Goal: Task Accomplishment & Management: Complete application form

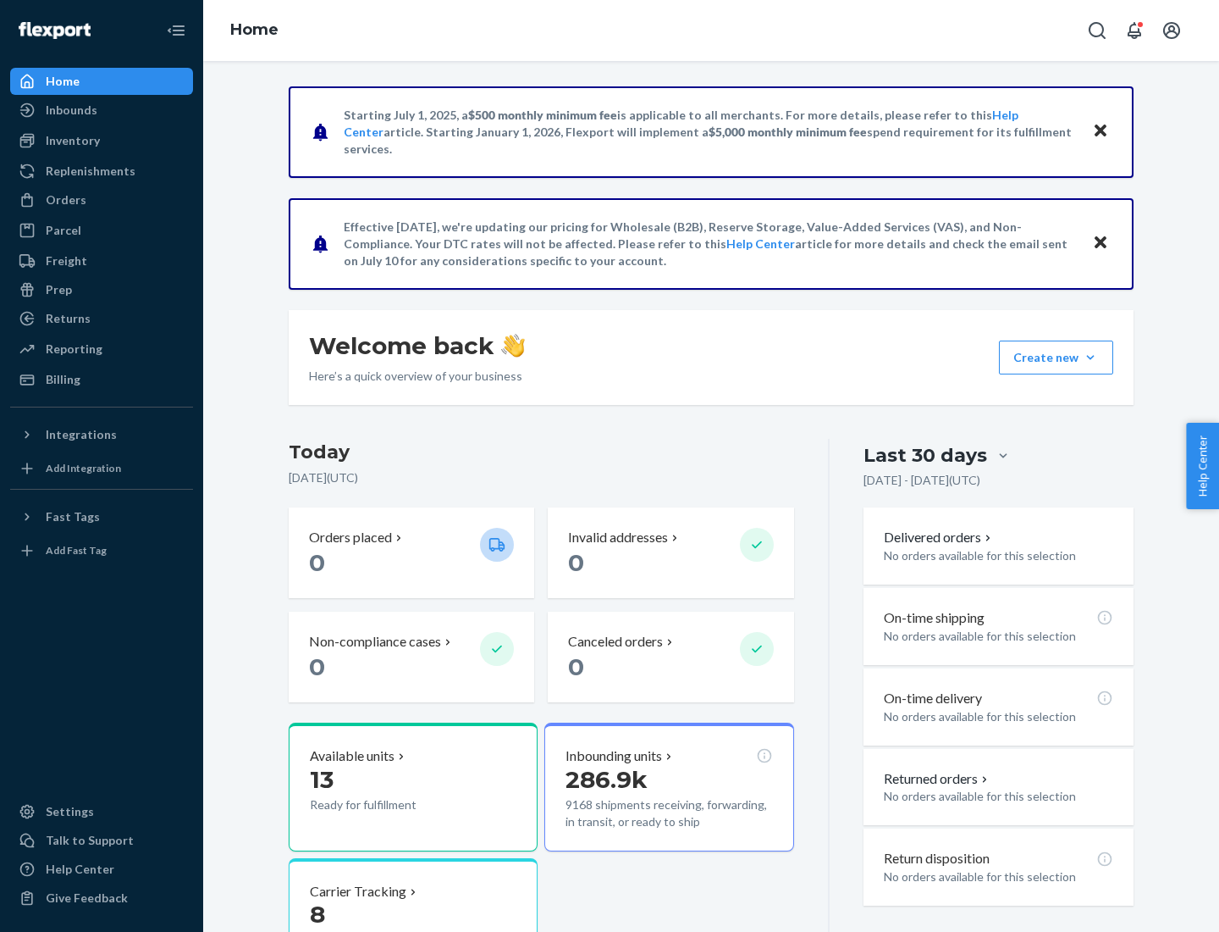
click at [1091, 357] on button "Create new Create new inbound Create new order Create new product" at bounding box center [1056, 357] width 114 height 34
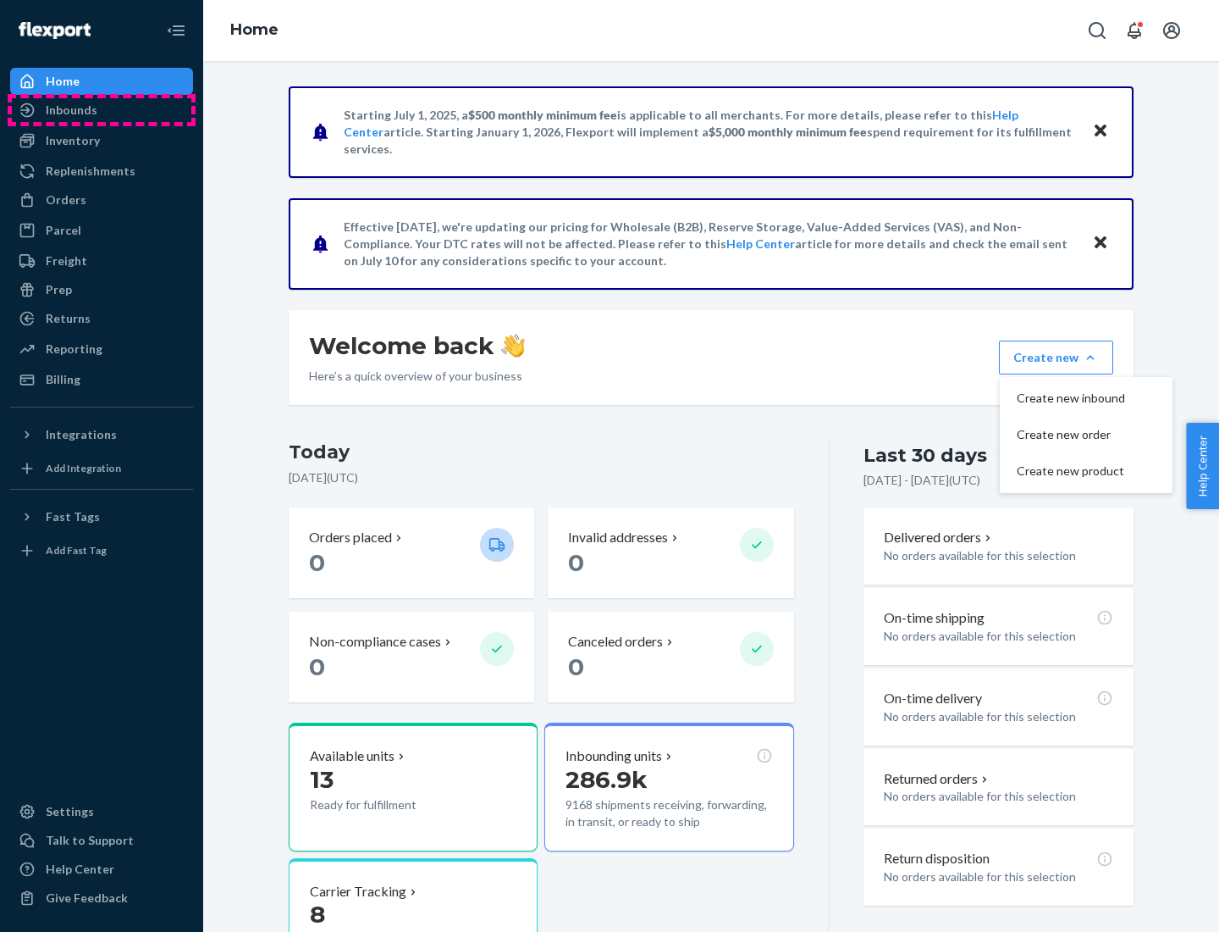
click at [102, 110] on div "Inbounds" at bounding box center [102, 110] width 180 height 24
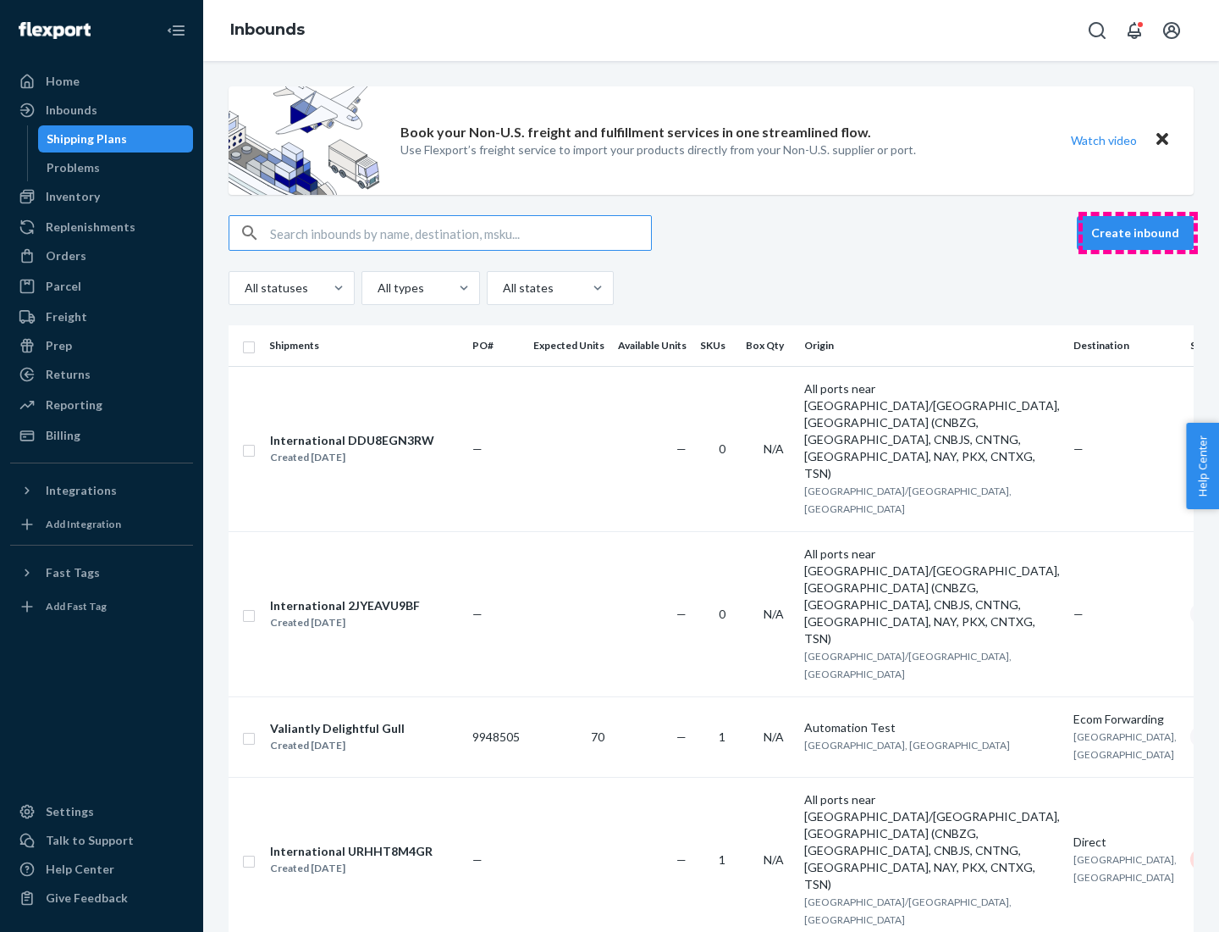
click at [1138, 233] on button "Create inbound" at bounding box center [1135, 233] width 117 height 34
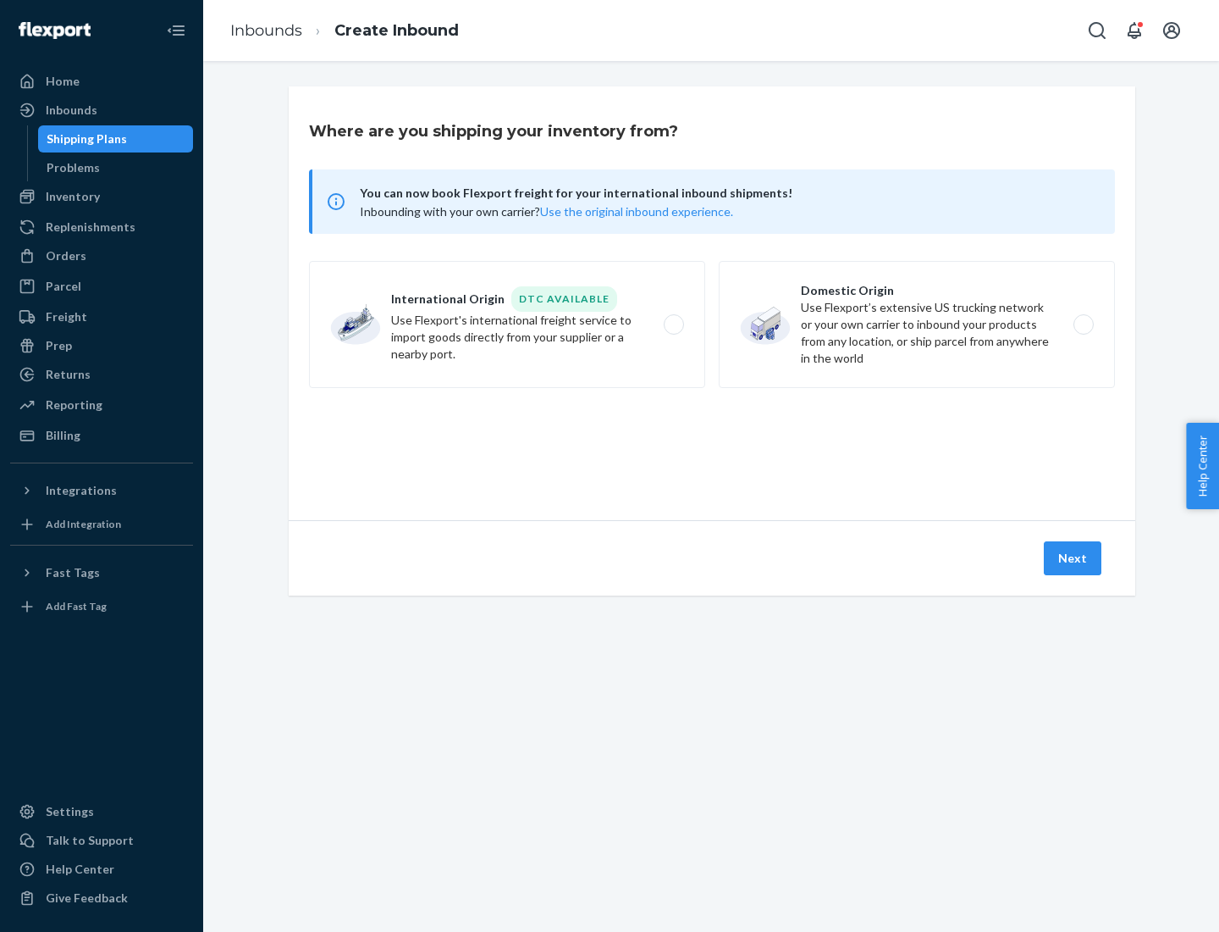
click at [917, 324] on label "Domestic Origin Use Flexport’s extensive US trucking network or your own carrie…" at bounding box center [917, 324] width 396 height 127
click at [1083, 324] on input "Domestic Origin Use Flexport’s extensive US trucking network or your own carrie…" at bounding box center [1088, 324] width 11 height 11
radio input "true"
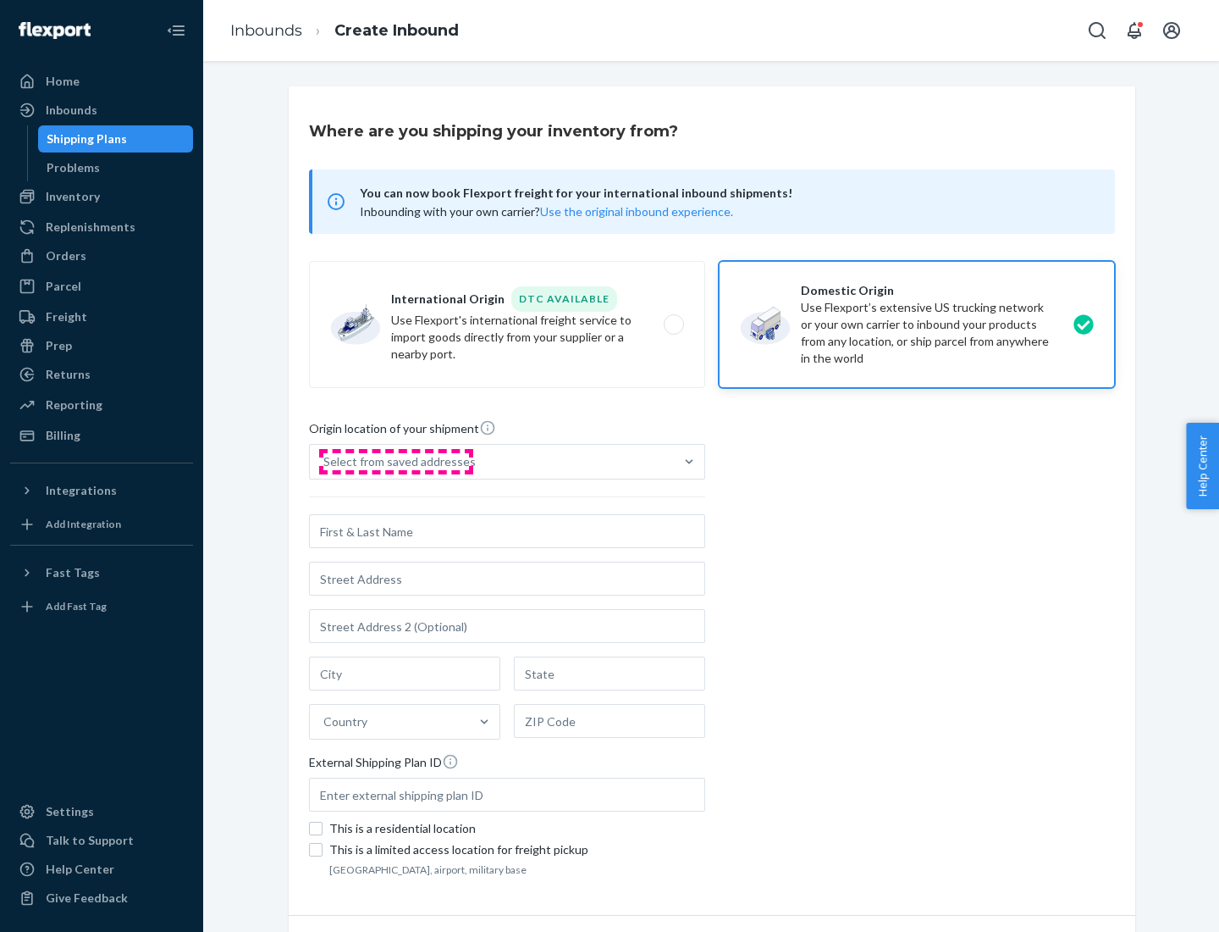
click at [395, 462] on div "Select from saved addresses" at bounding box center [399, 461] width 152 height 17
click at [325, 462] on input "Select from saved addresses" at bounding box center [324, 461] width 2 height 17
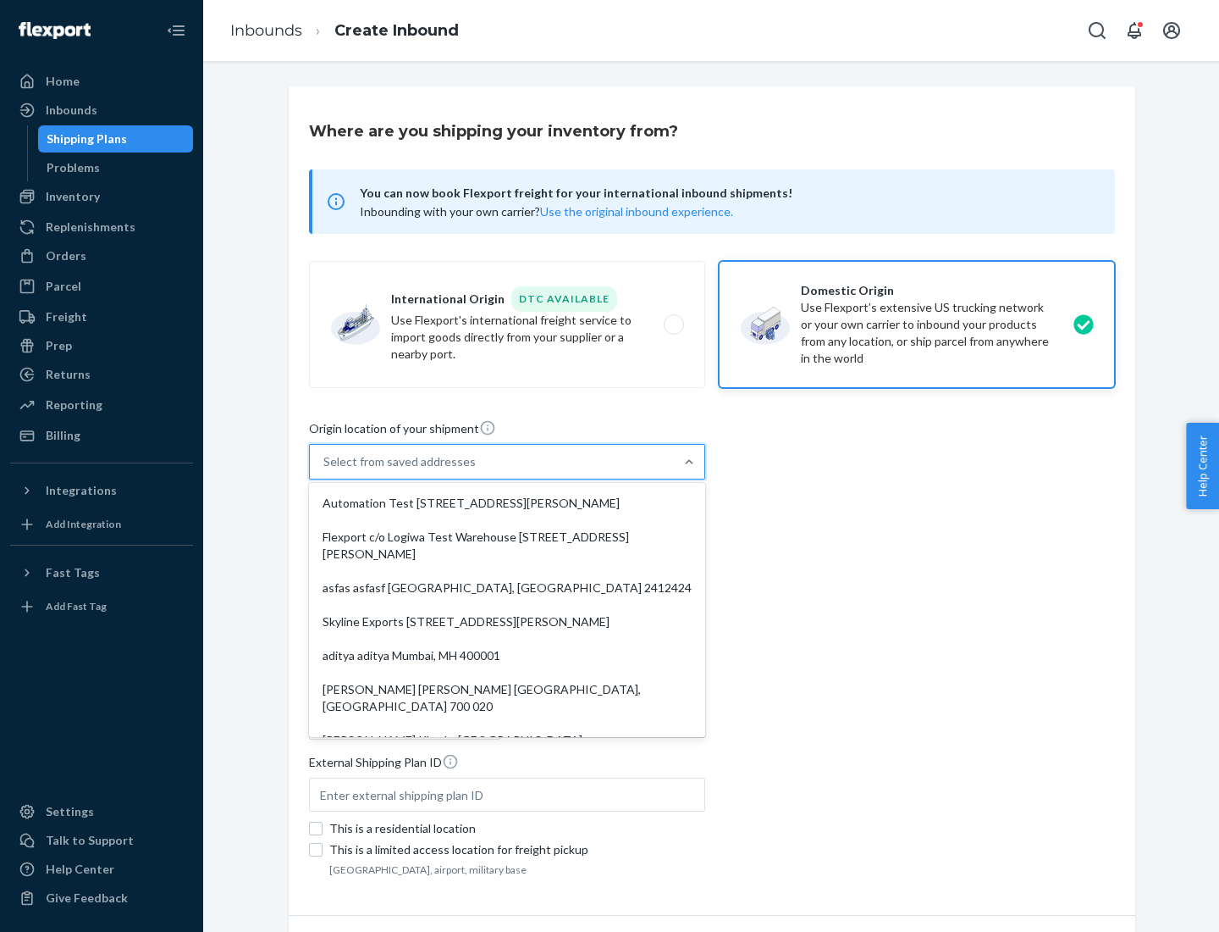
scroll to position [7, 0]
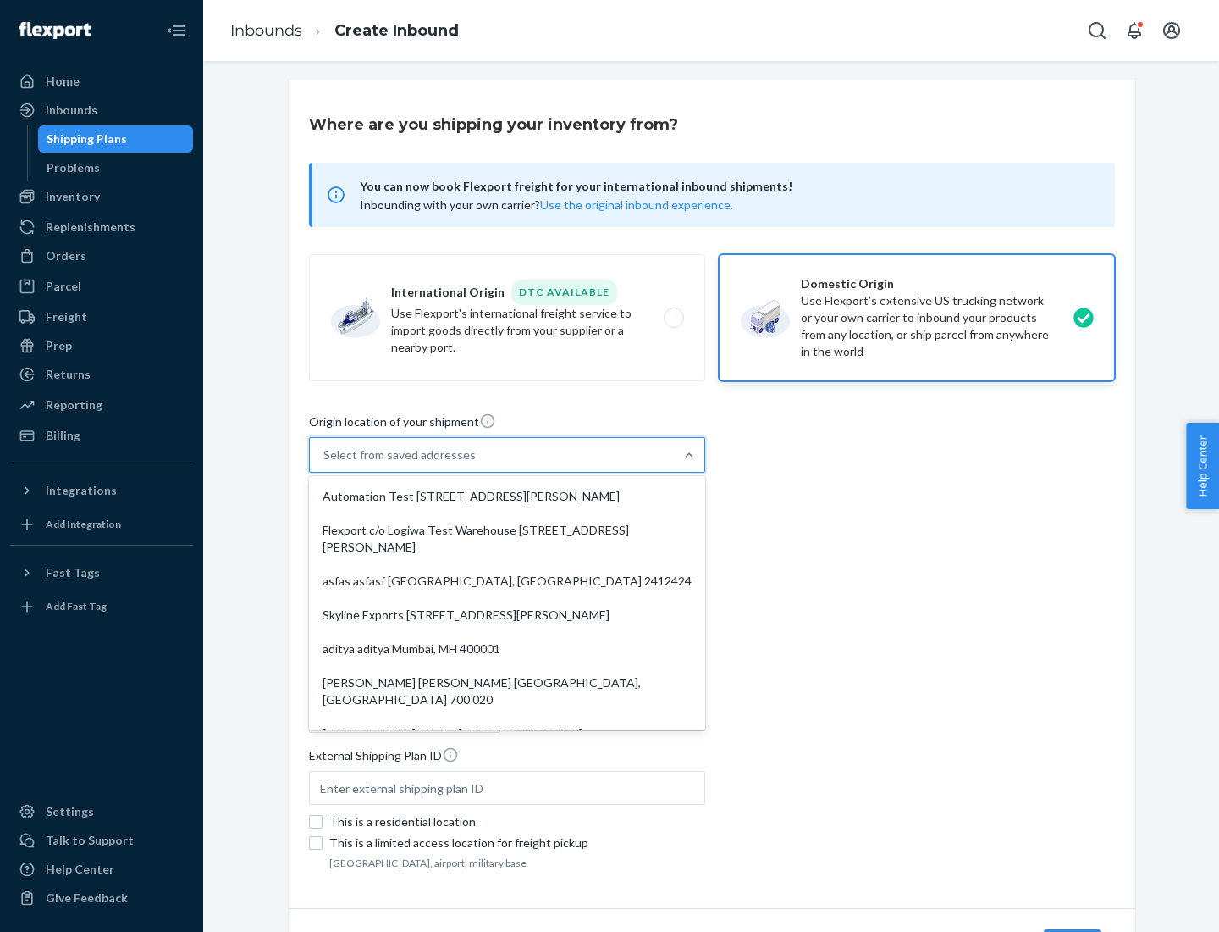
click at [507, 496] on div "Automation Test [STREET_ADDRESS][PERSON_NAME]" at bounding box center [507, 496] width 390 height 34
click at [325, 463] on input "option Automation Test [STREET_ADDRESS][PERSON_NAME]. 9 results available. Use …" at bounding box center [324, 454] width 2 height 17
type input "Automation Test"
type input "9th Floor"
type input "[GEOGRAPHIC_DATA]"
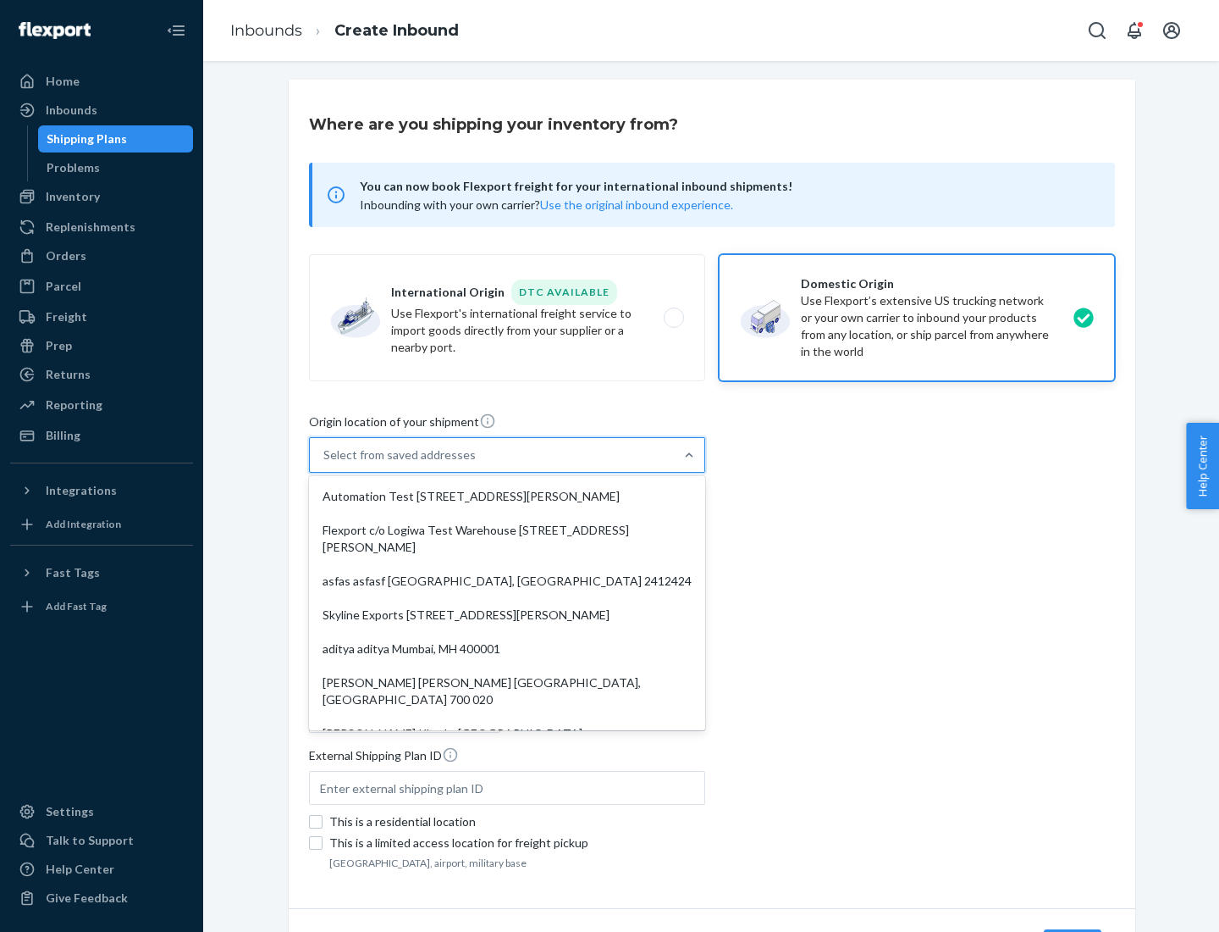
type input "CA"
type input "94104"
type input "[STREET_ADDRESS][PERSON_NAME]"
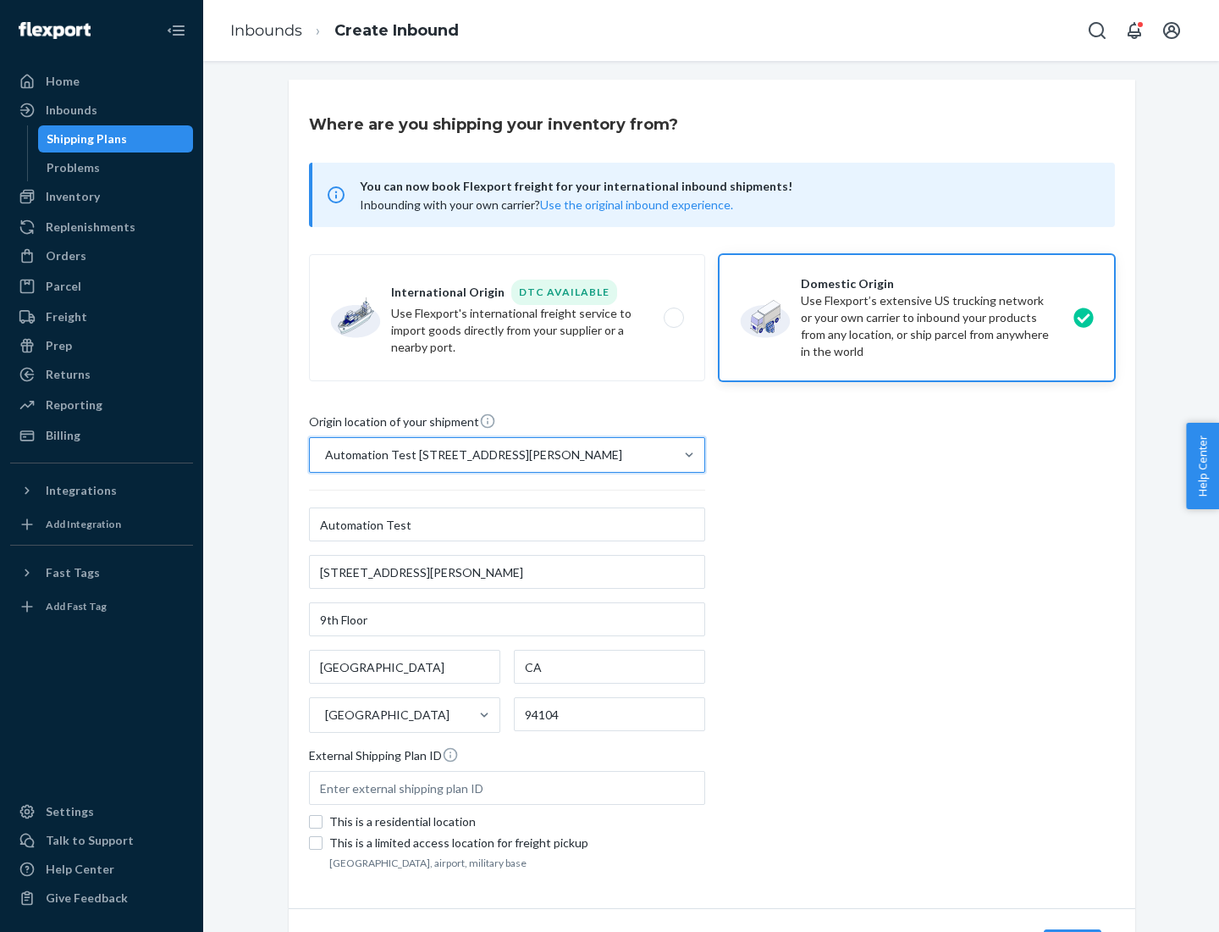
scroll to position [99, 0]
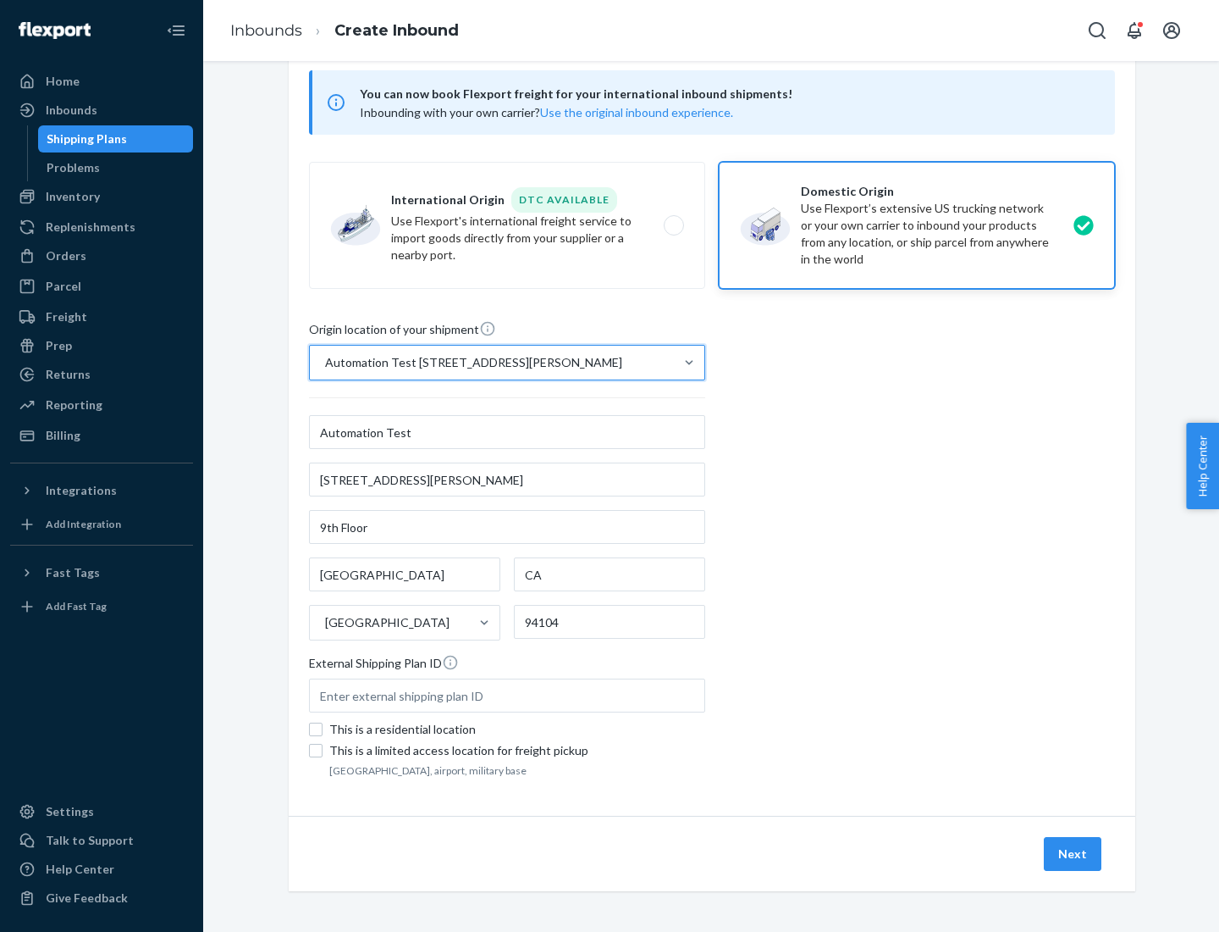
click at [1074, 854] on button "Next" at bounding box center [1073, 854] width 58 height 34
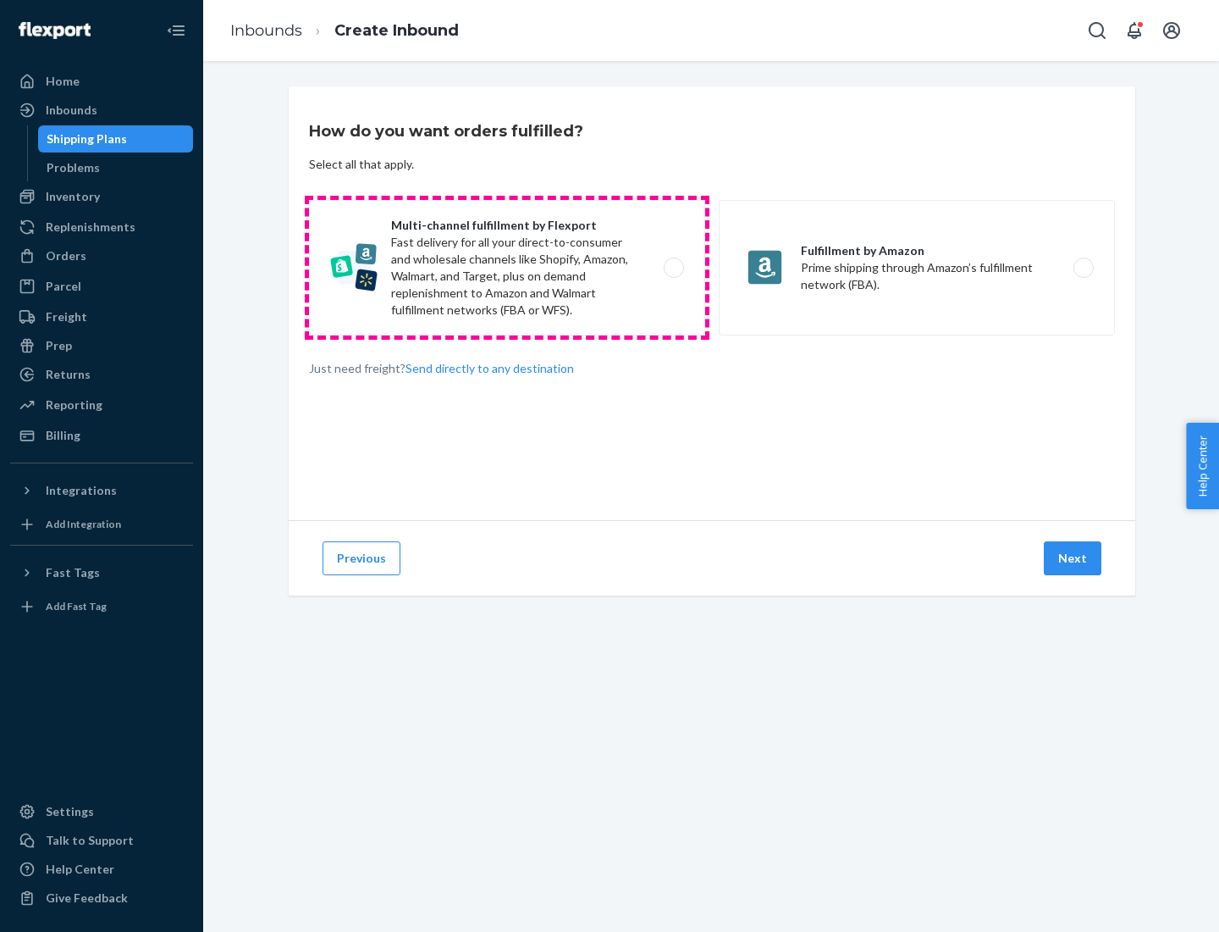
click at [507, 268] on label "Multi-channel fulfillment by Flexport Fast delivery for all your direct-to-cons…" at bounding box center [507, 267] width 396 height 135
click at [673, 268] on input "Multi-channel fulfillment by Flexport Fast delivery for all your direct-to-cons…" at bounding box center [678, 268] width 11 height 11
radio input "true"
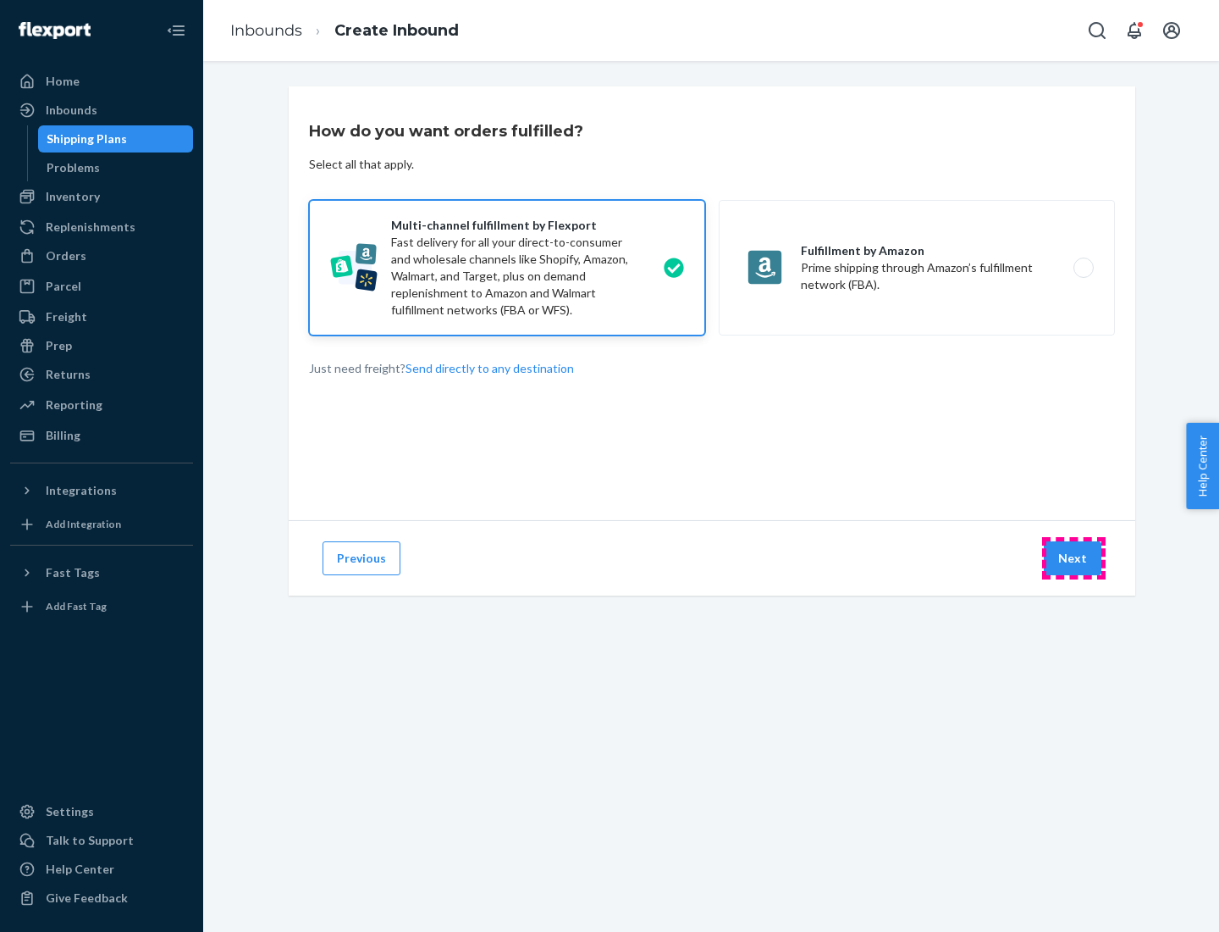
click at [1074, 558] on button "Next" at bounding box center [1073, 558] width 58 height 34
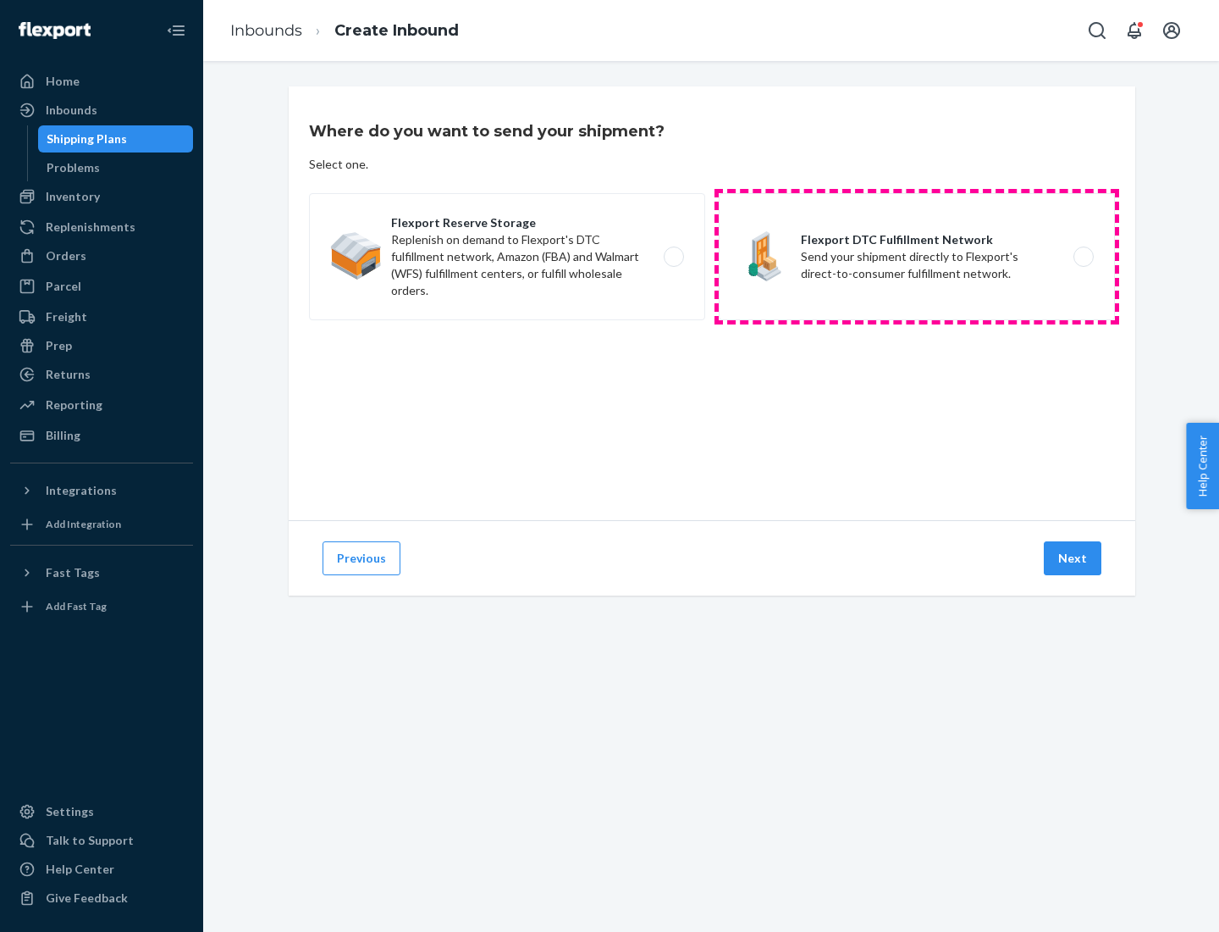
click at [917, 257] on label "Flexport DTC Fulfillment Network Send your shipment directly to Flexport's dire…" at bounding box center [917, 256] width 396 height 127
click at [1083, 257] on input "Flexport DTC Fulfillment Network Send your shipment directly to Flexport's dire…" at bounding box center [1088, 257] width 11 height 11
radio input "true"
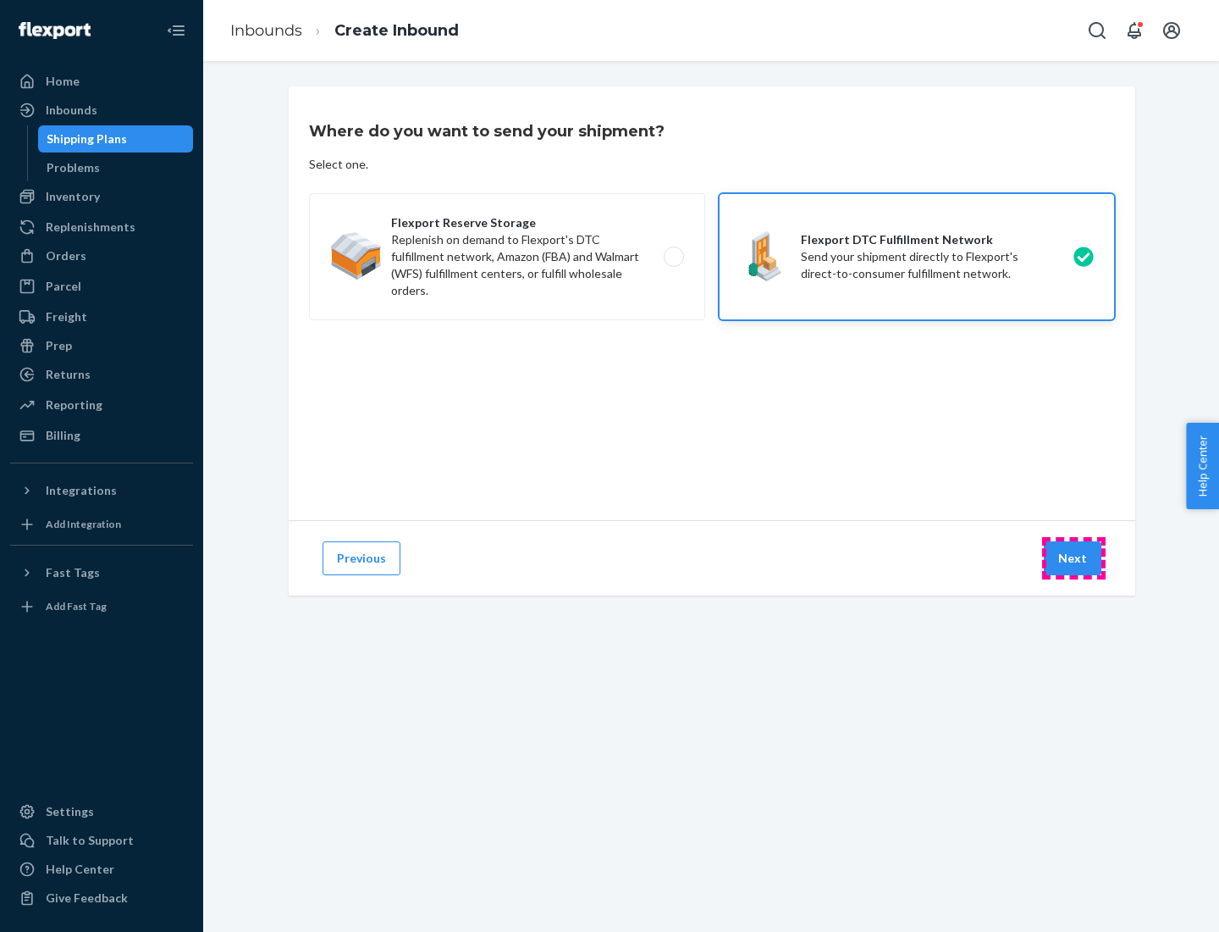
click at [1074, 558] on button "Next" at bounding box center [1073, 558] width 58 height 34
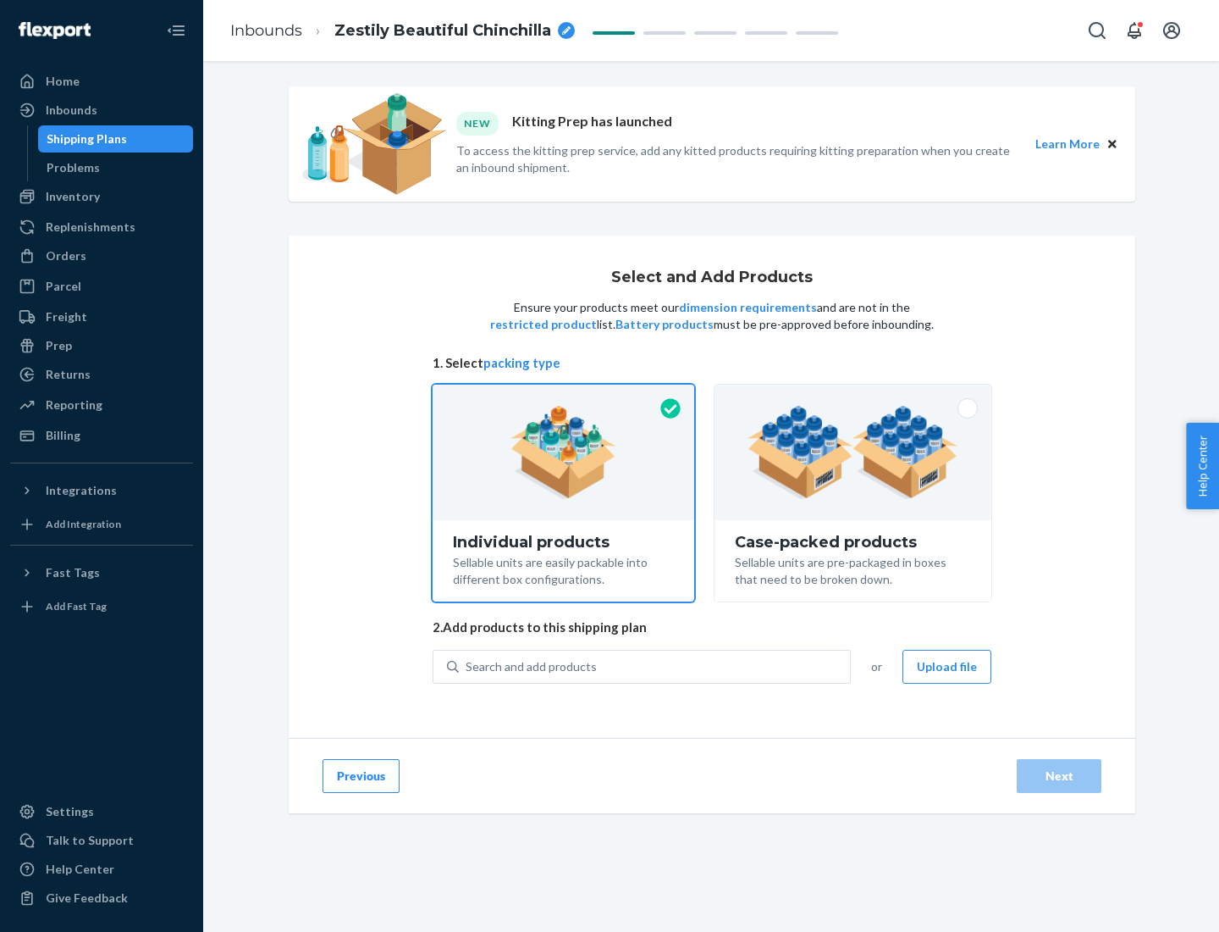
click at [854, 452] on img at bounding box center [853, 452] width 211 height 93
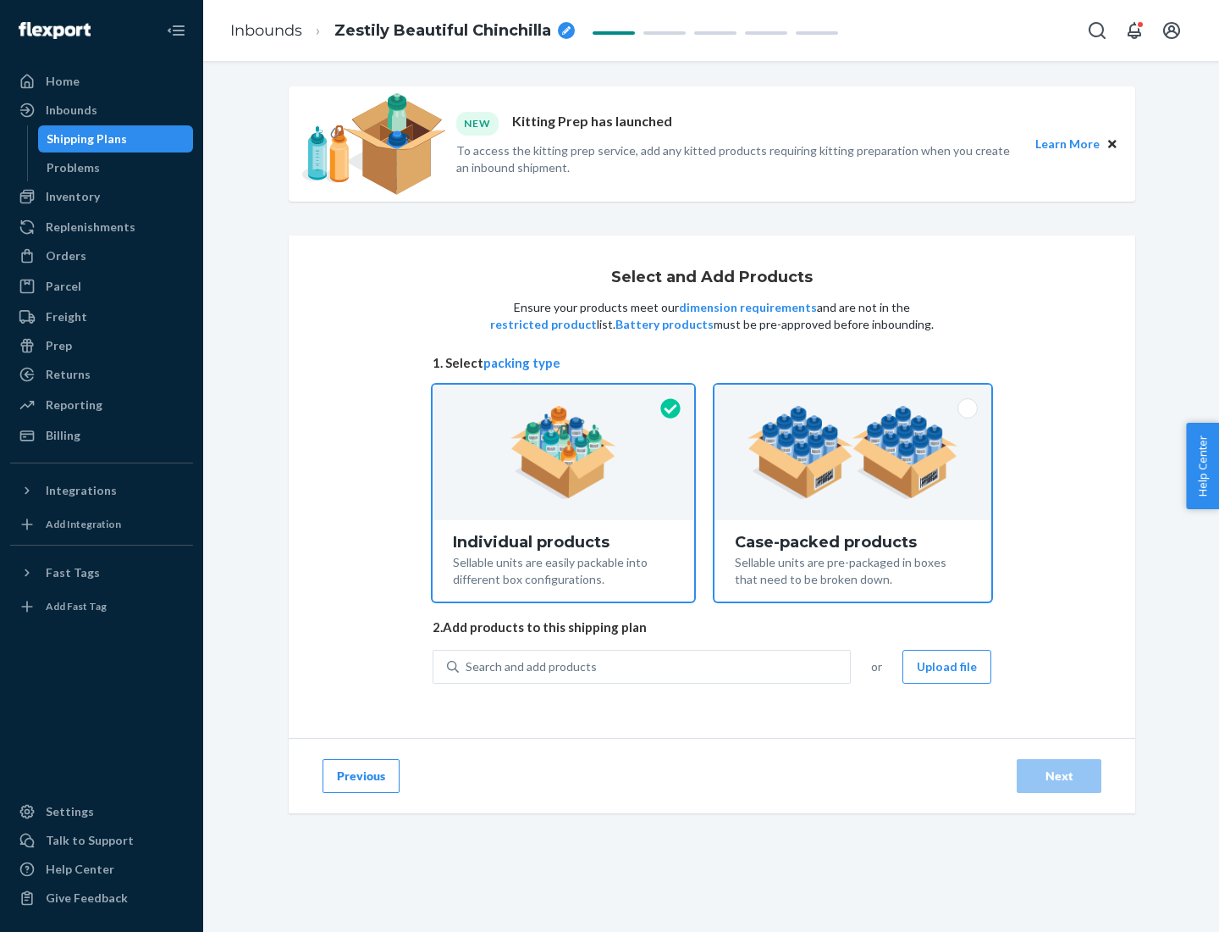
click at [854, 395] on input "Case-packed products Sellable units are pre-packaged in boxes that need to be b…" at bounding box center [853, 389] width 11 height 11
radio input "true"
radio input "false"
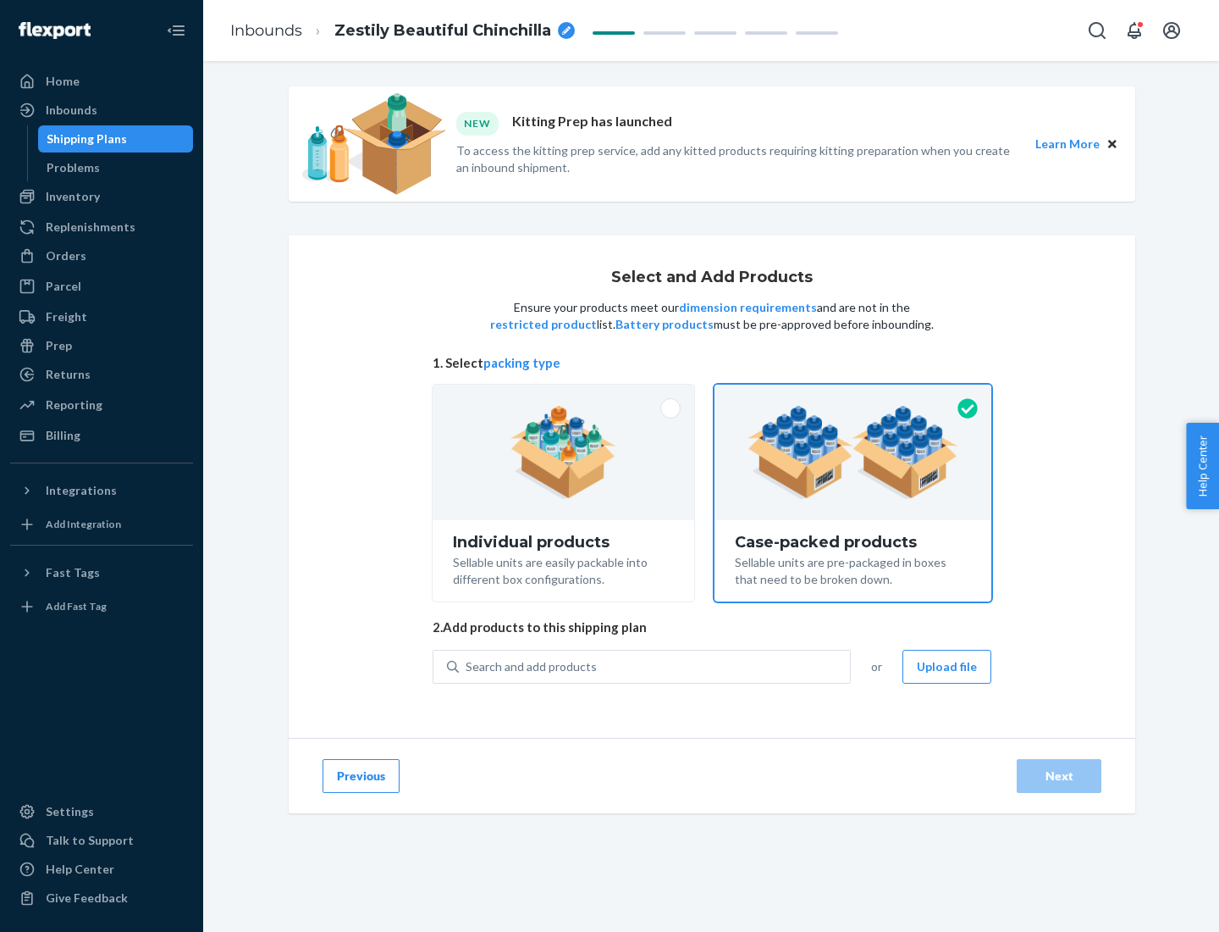
click at [655, 666] on div "Search and add products" at bounding box center [654, 666] width 391 height 30
click at [467, 666] on input "Search and add products" at bounding box center [467, 666] width 2 height 17
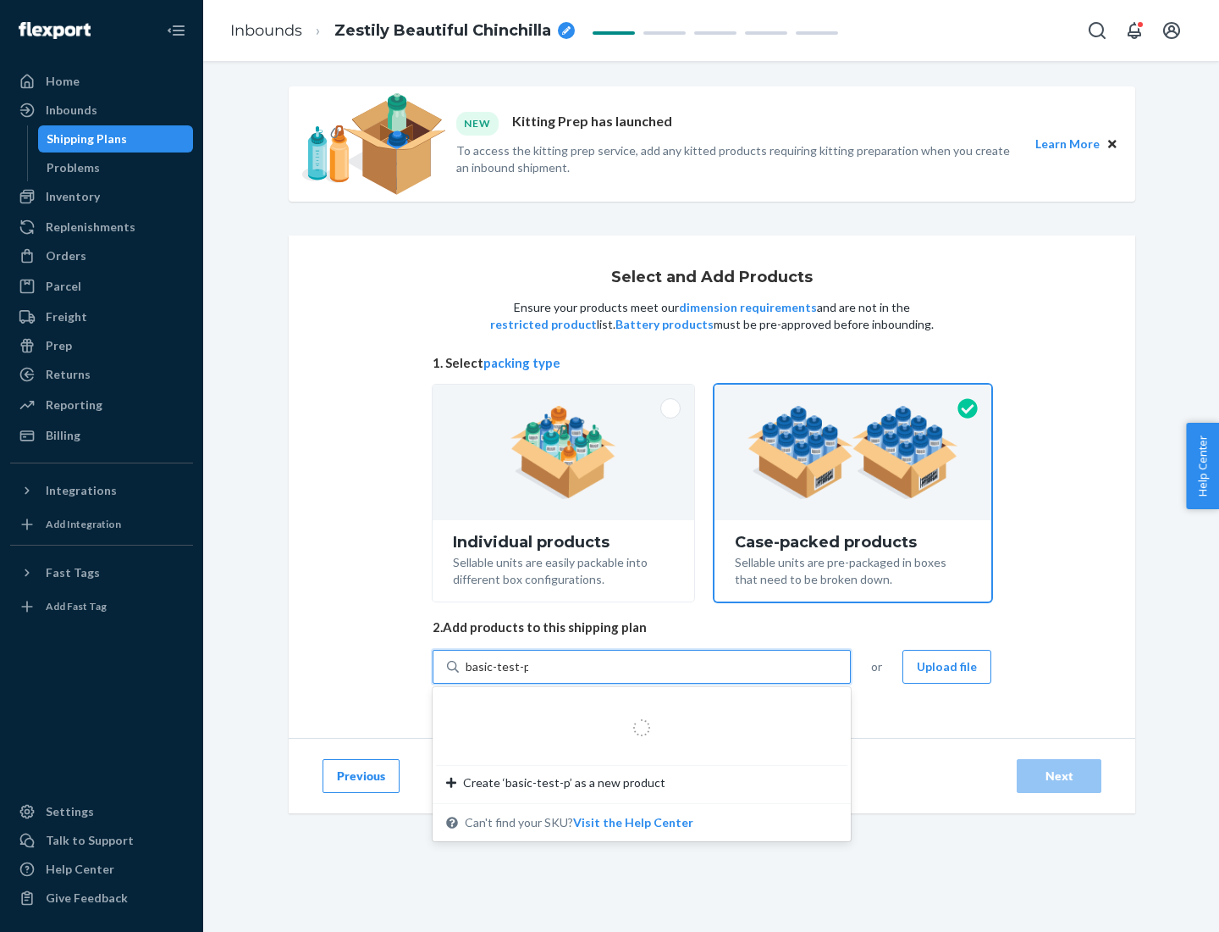
type input "basic-test-product-1"
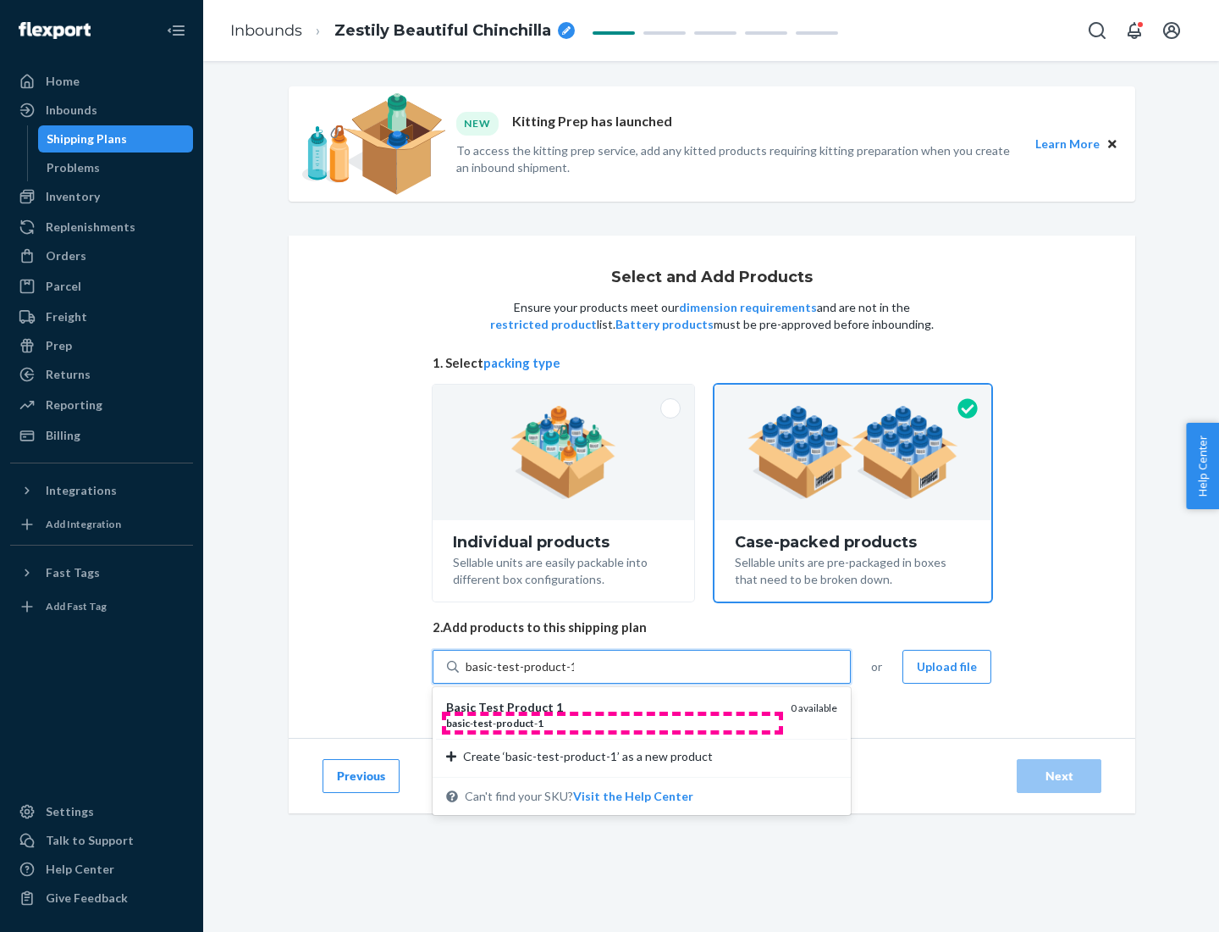
click at [612, 722] on div "basic - test - product - 1" at bounding box center [611, 723] width 331 height 14
click at [574, 675] on input "basic-test-product-1" at bounding box center [520, 666] width 108 height 17
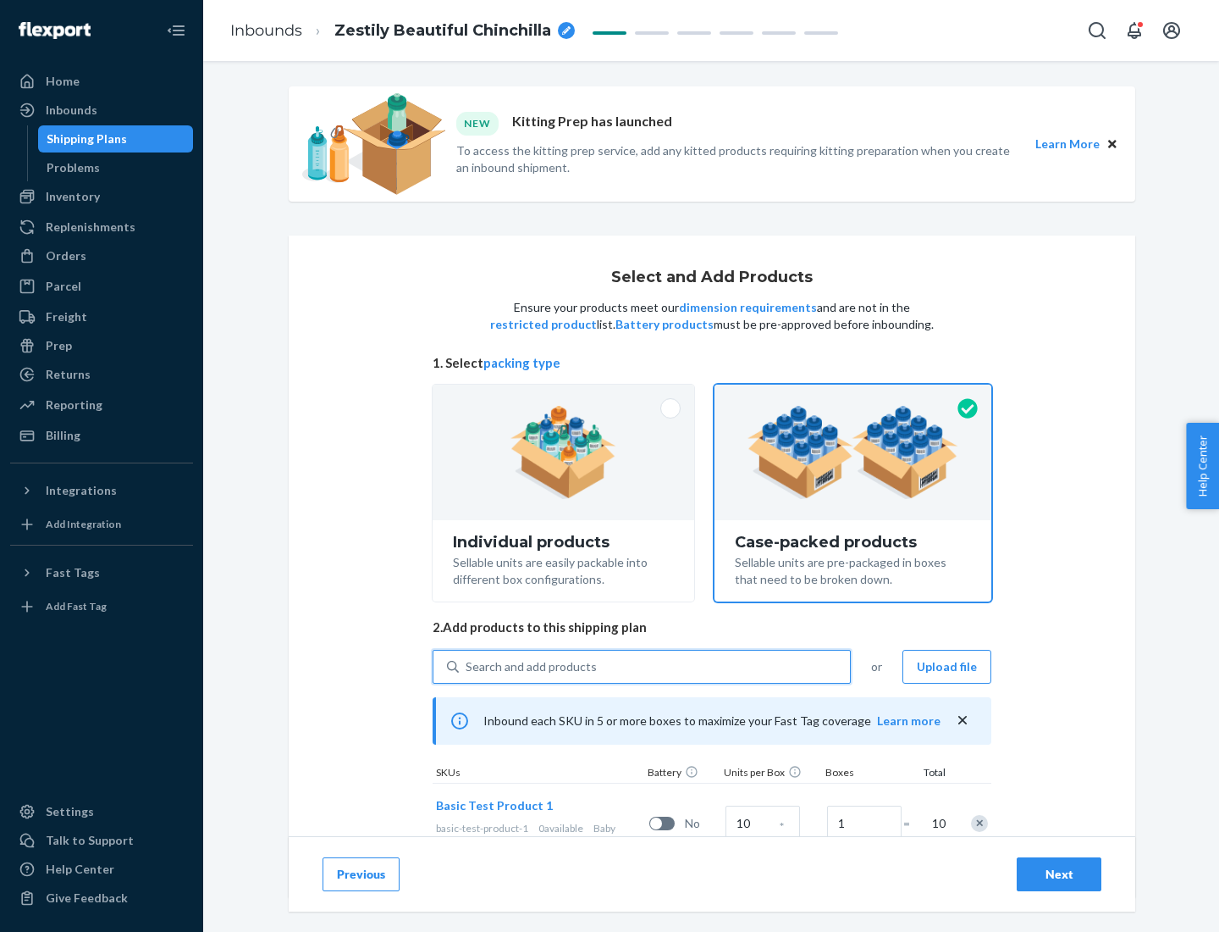
scroll to position [61, 0]
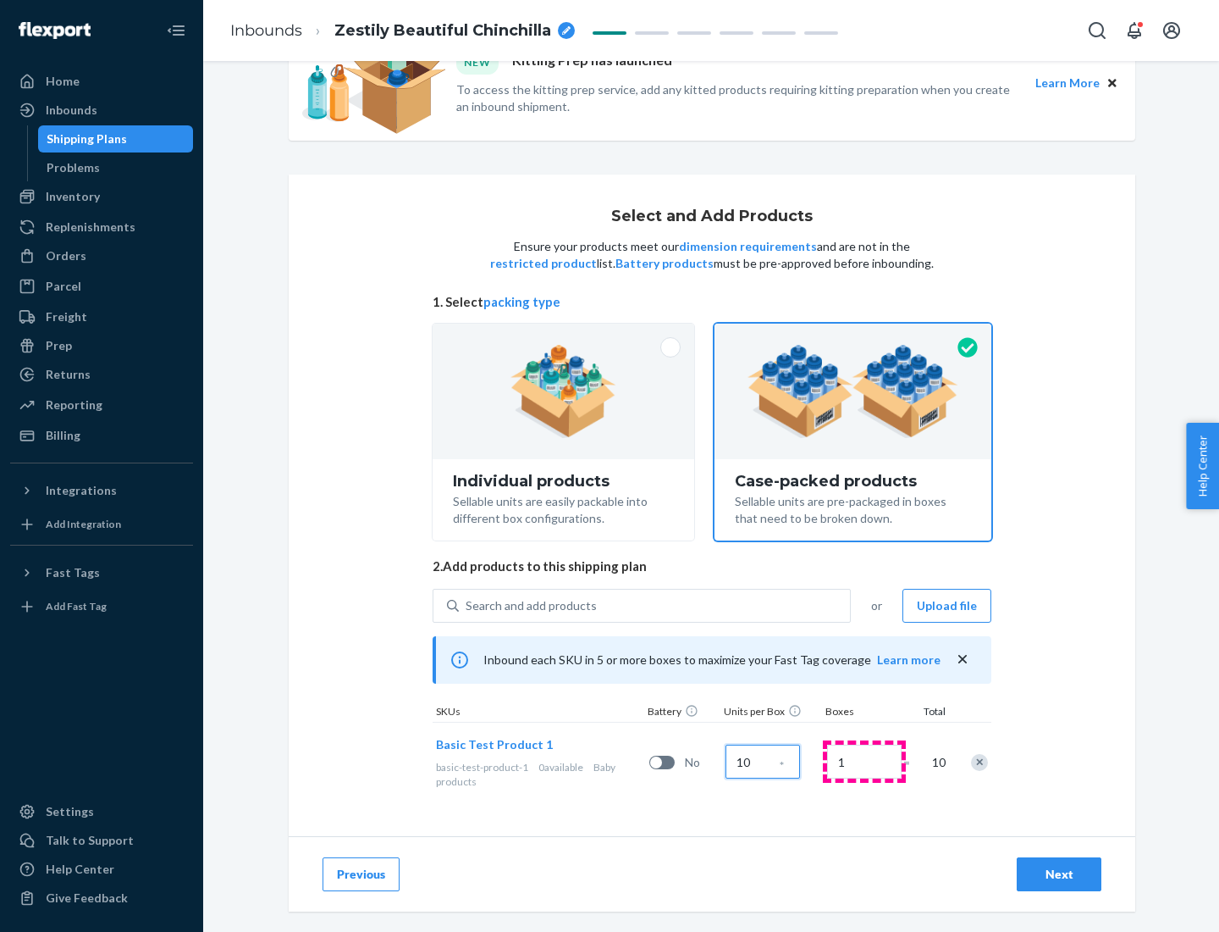
type input "10"
type input "7"
click at [1059, 874] on div "Next" at bounding box center [1059, 873] width 56 height 17
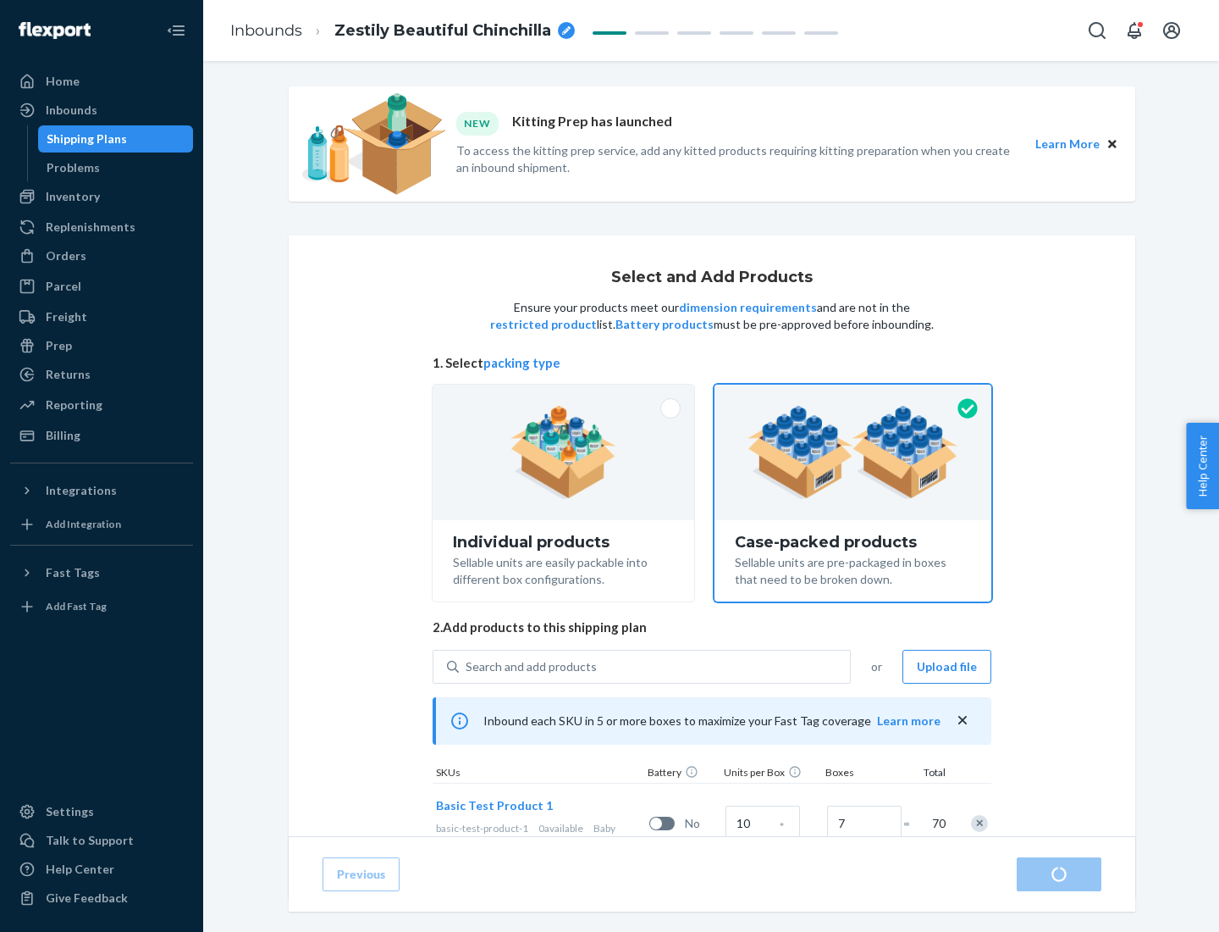
radio input "true"
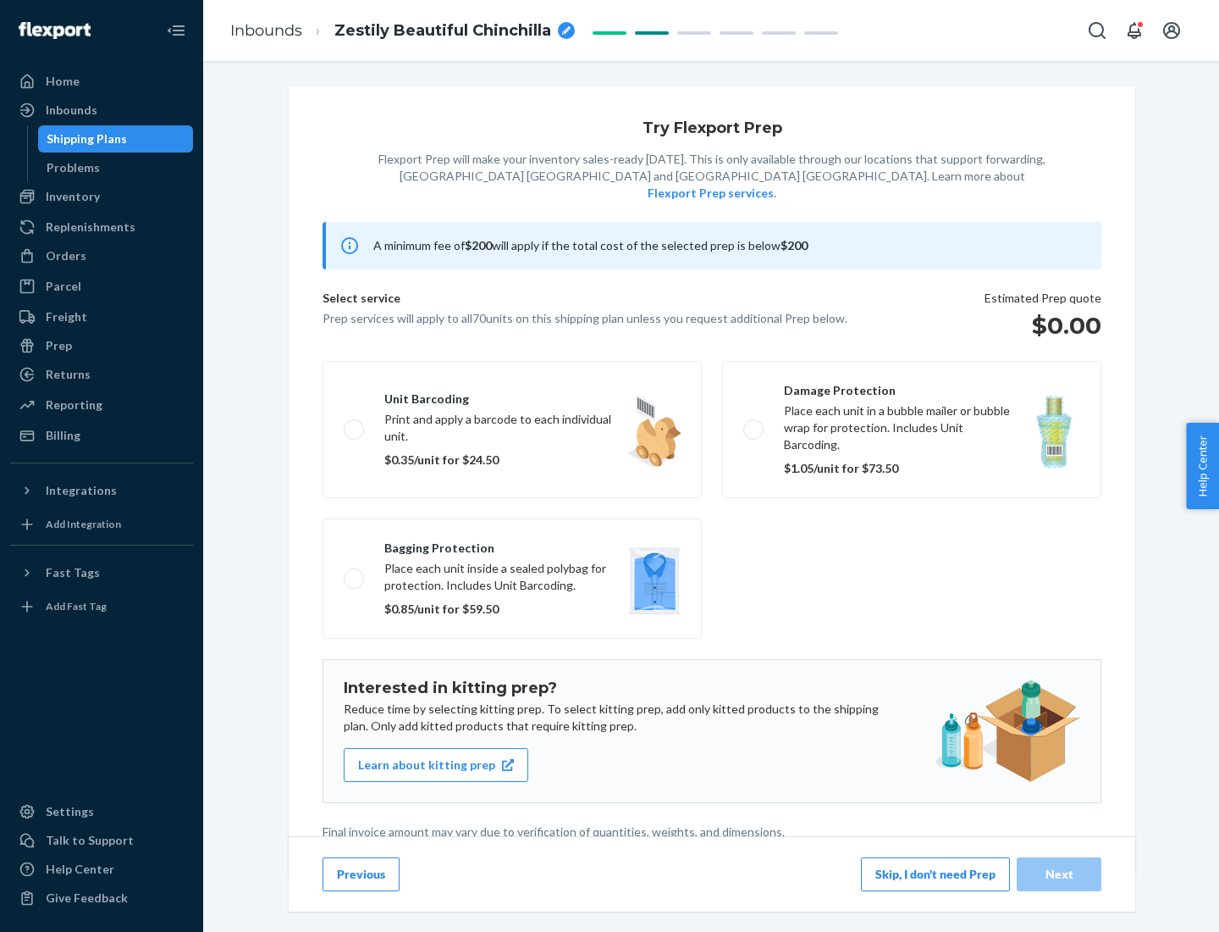
scroll to position [4, 0]
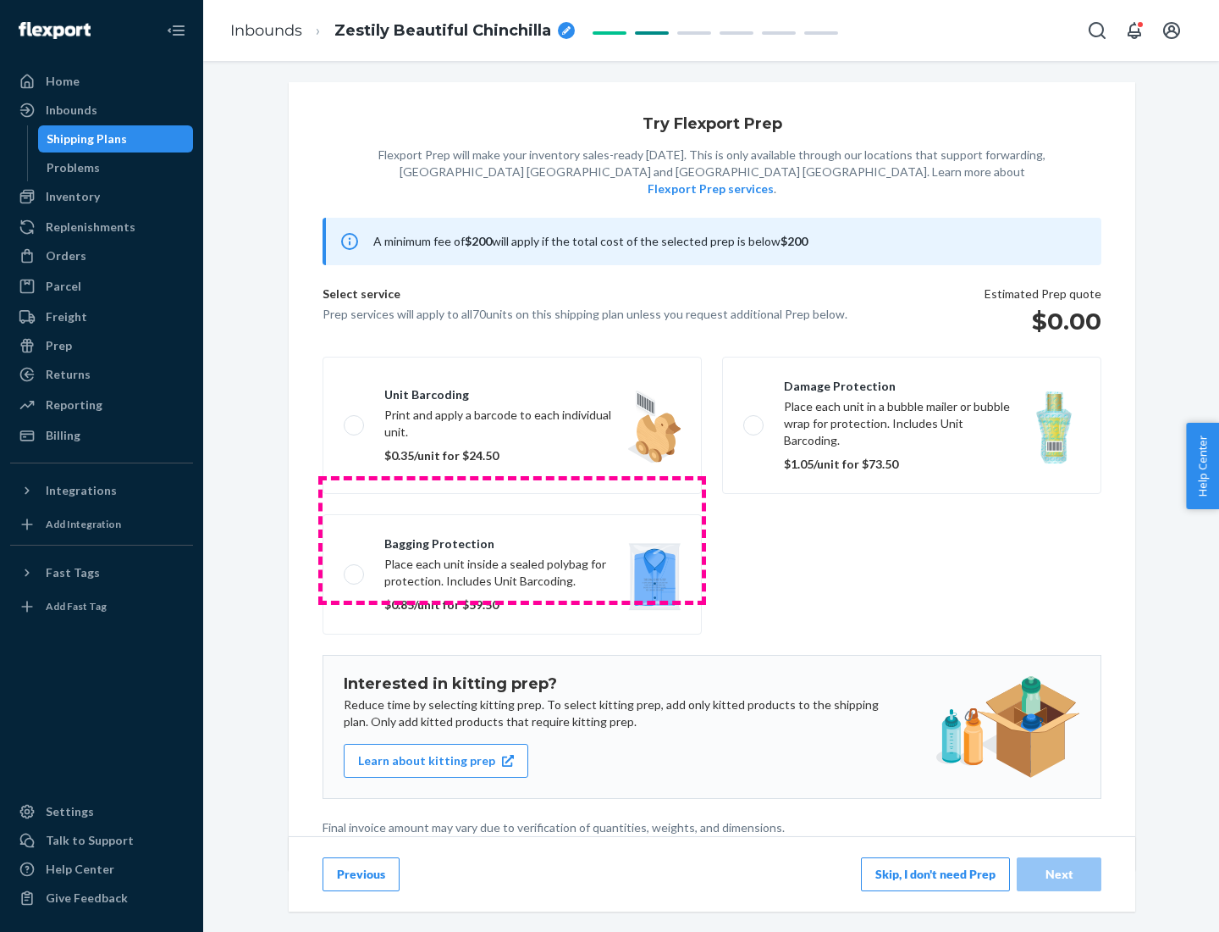
click at [512, 539] on label "Bagging protection Place each unit inside a sealed polybag for protection. Incl…" at bounding box center [512, 574] width 379 height 120
click at [355, 568] on input "Bagging protection Place each unit inside a sealed polybag for protection. Incl…" at bounding box center [349, 573] width 11 height 11
checkbox input "true"
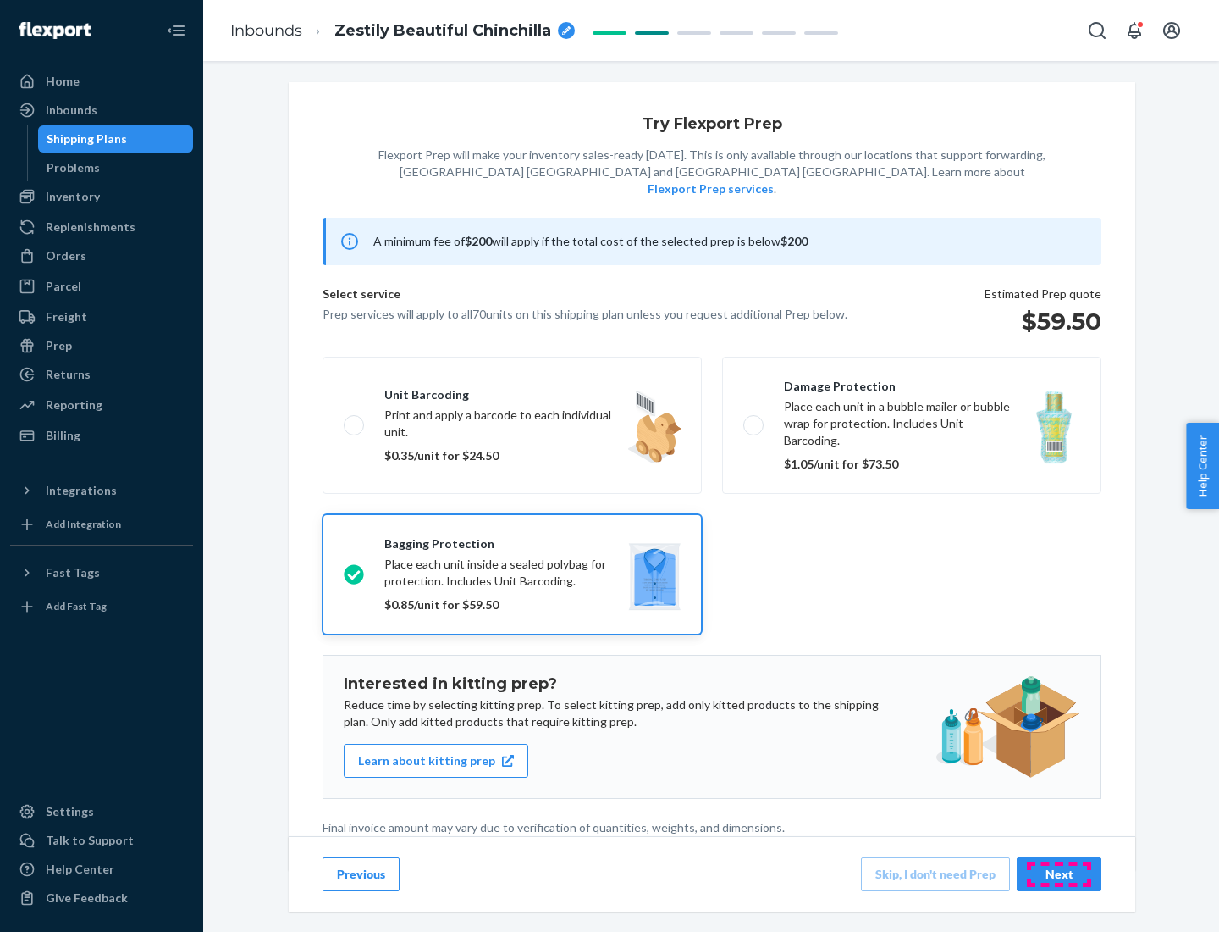
click at [1059, 873] on div "Next" at bounding box center [1059, 873] width 56 height 17
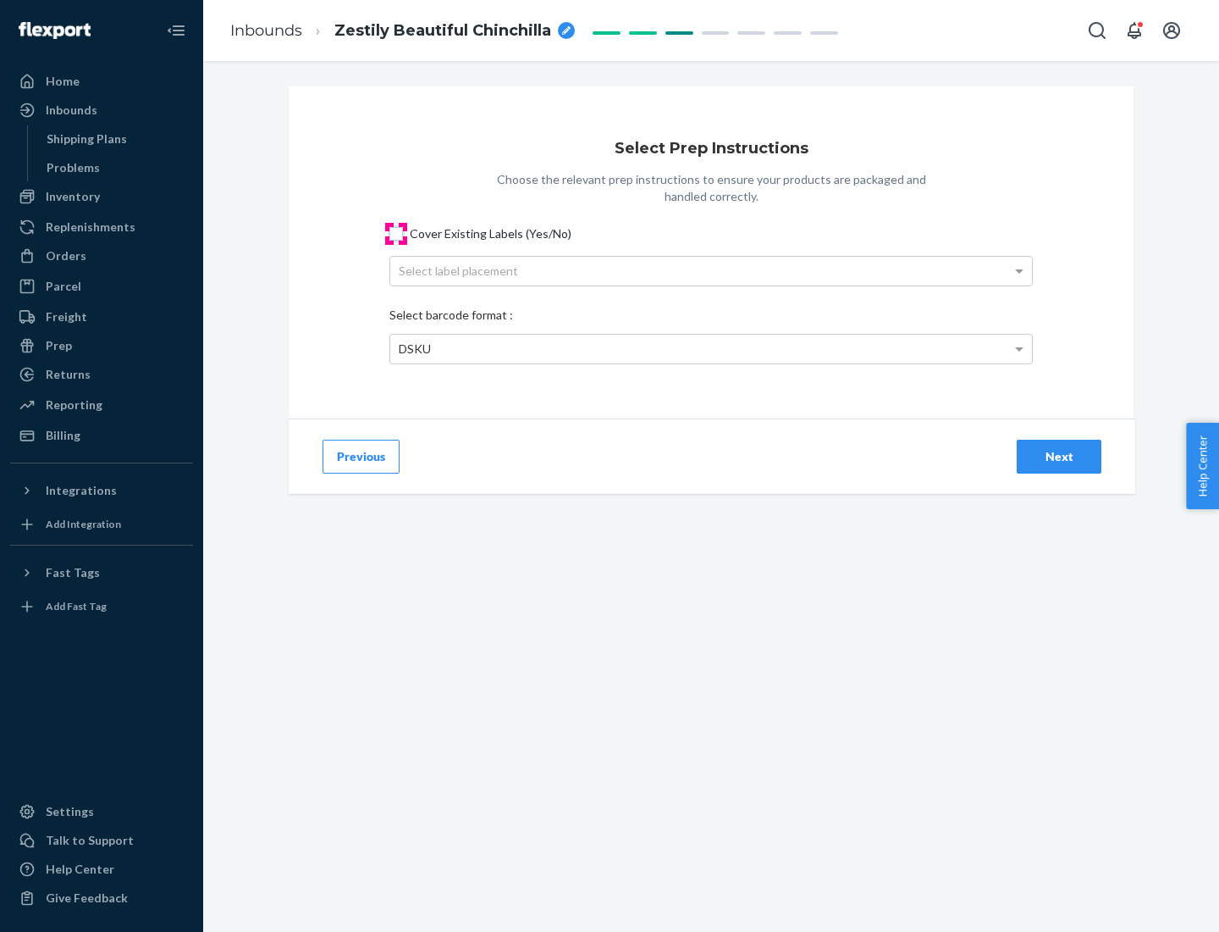
click at [396, 233] on input "Cover Existing Labels (Yes/No)" at bounding box center [397, 234] width 14 height 14
checkbox input "true"
click at [711, 270] on div "Select label placement" at bounding box center [711, 271] width 642 height 29
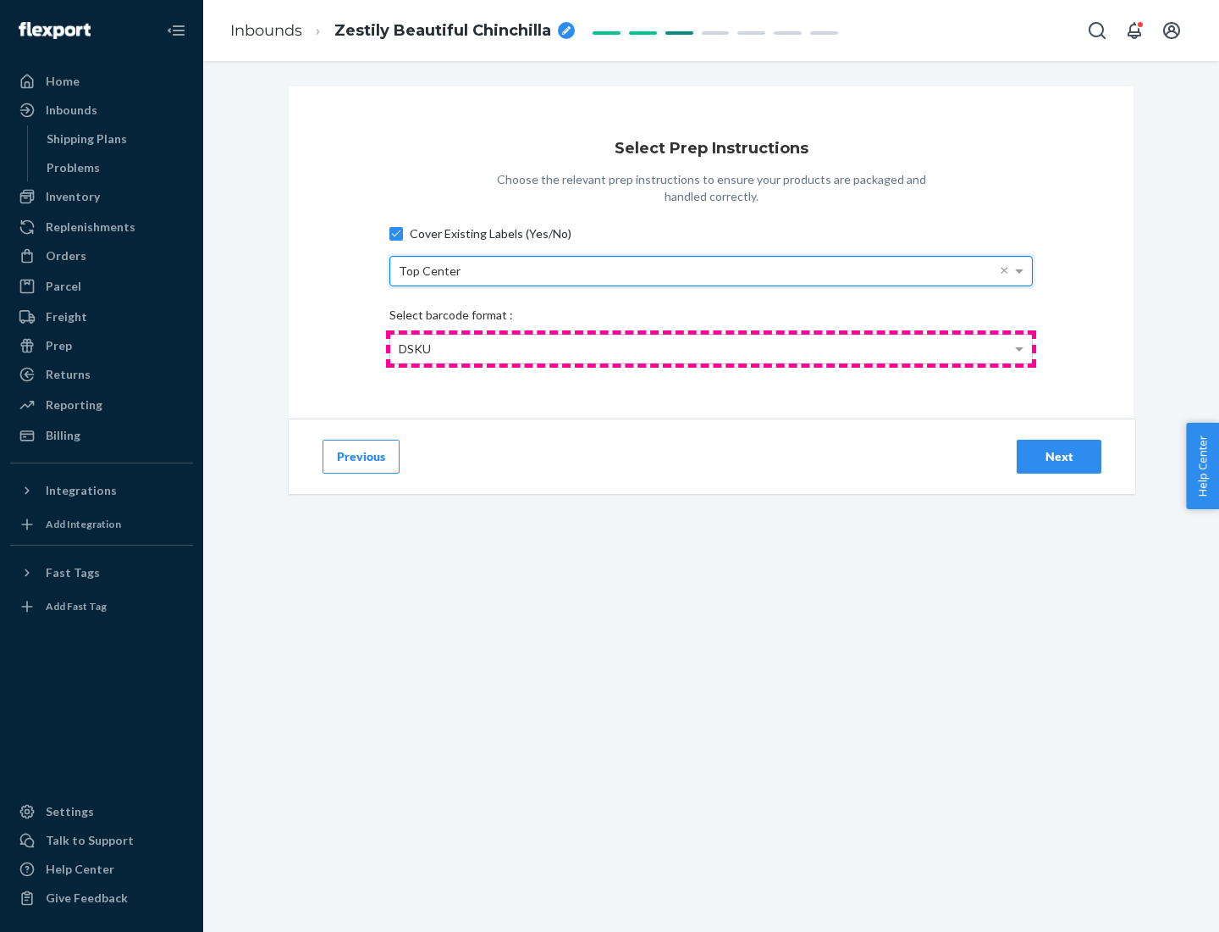
click at [711, 348] on div "DSKU" at bounding box center [711, 349] width 642 height 29
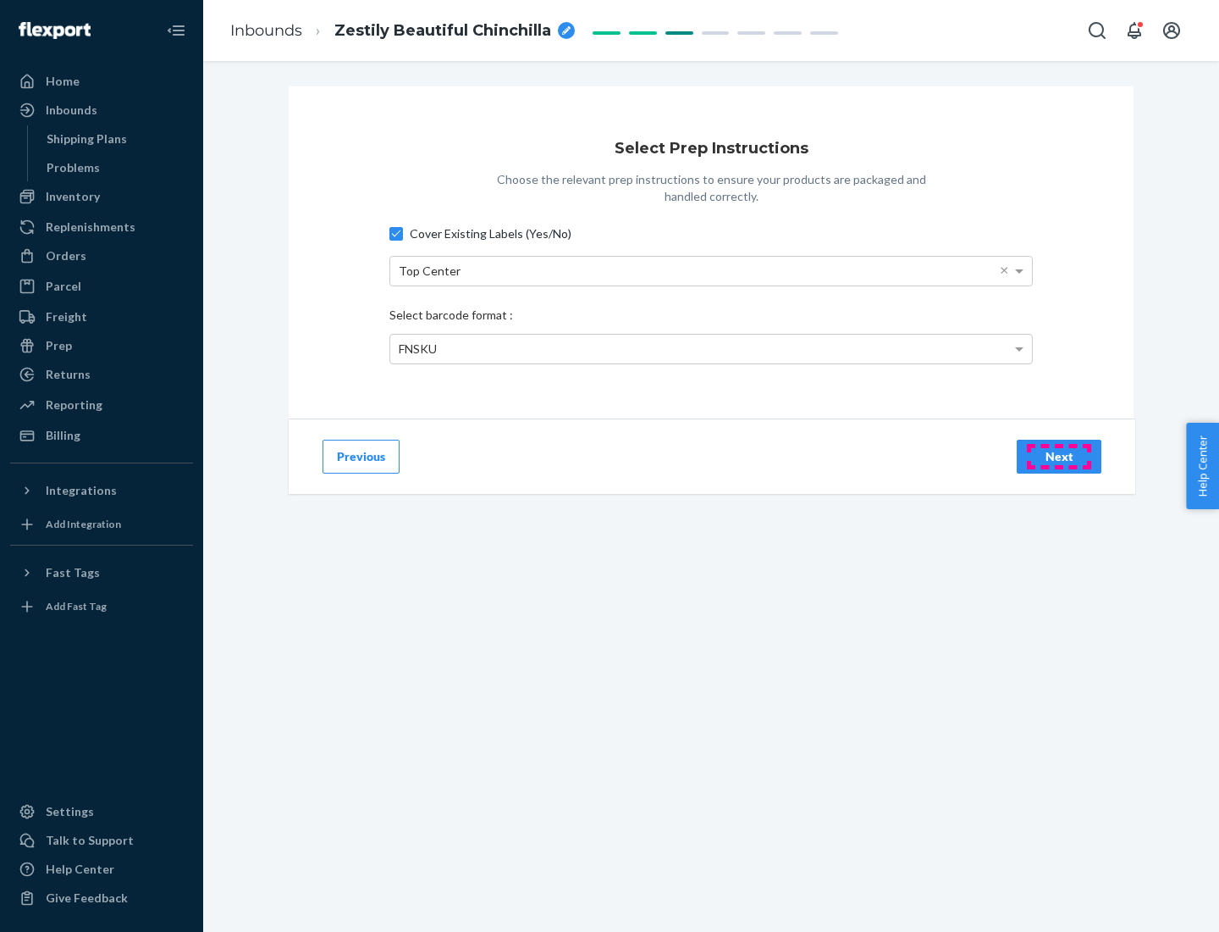
click at [1059, 456] on div "Next" at bounding box center [1059, 456] width 56 height 17
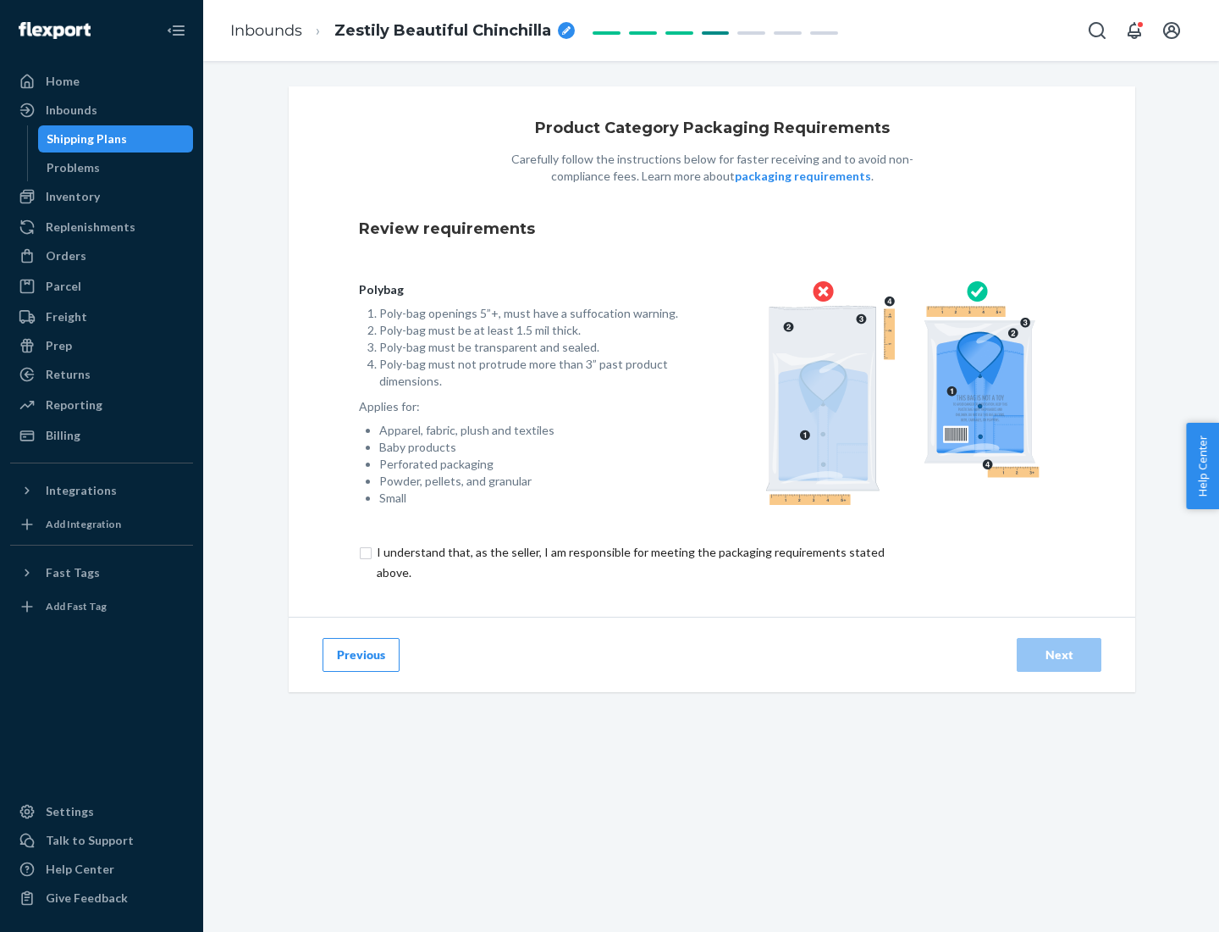
click at [629, 561] on input "checkbox" at bounding box center [640, 562] width 563 height 41
checkbox input "true"
click at [1059, 654] on div "Next" at bounding box center [1059, 654] width 56 height 17
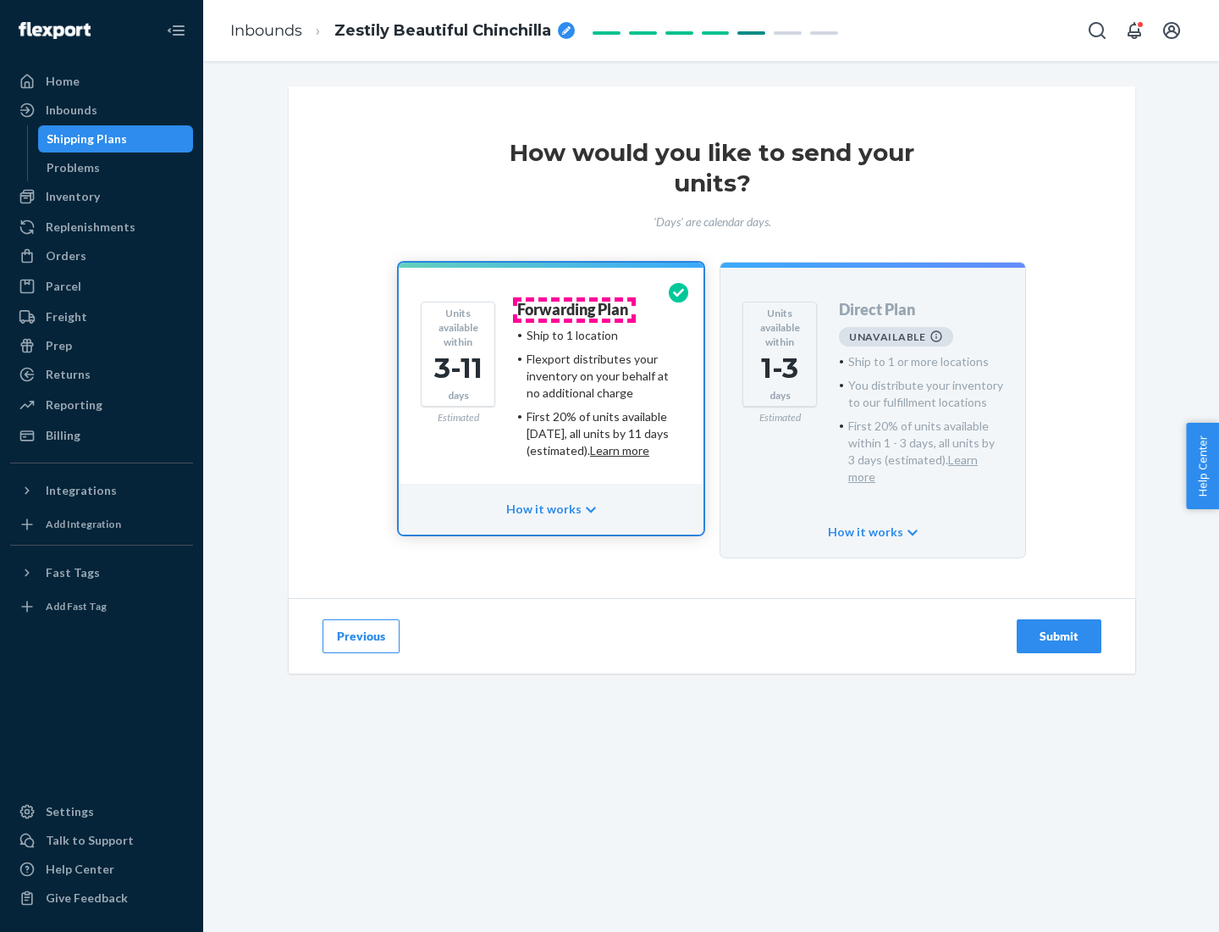
click at [574, 309] on h4 "Forwarding Plan" at bounding box center [572, 309] width 111 height 17
click at [1059, 628] on div "Submit" at bounding box center [1059, 636] width 56 height 17
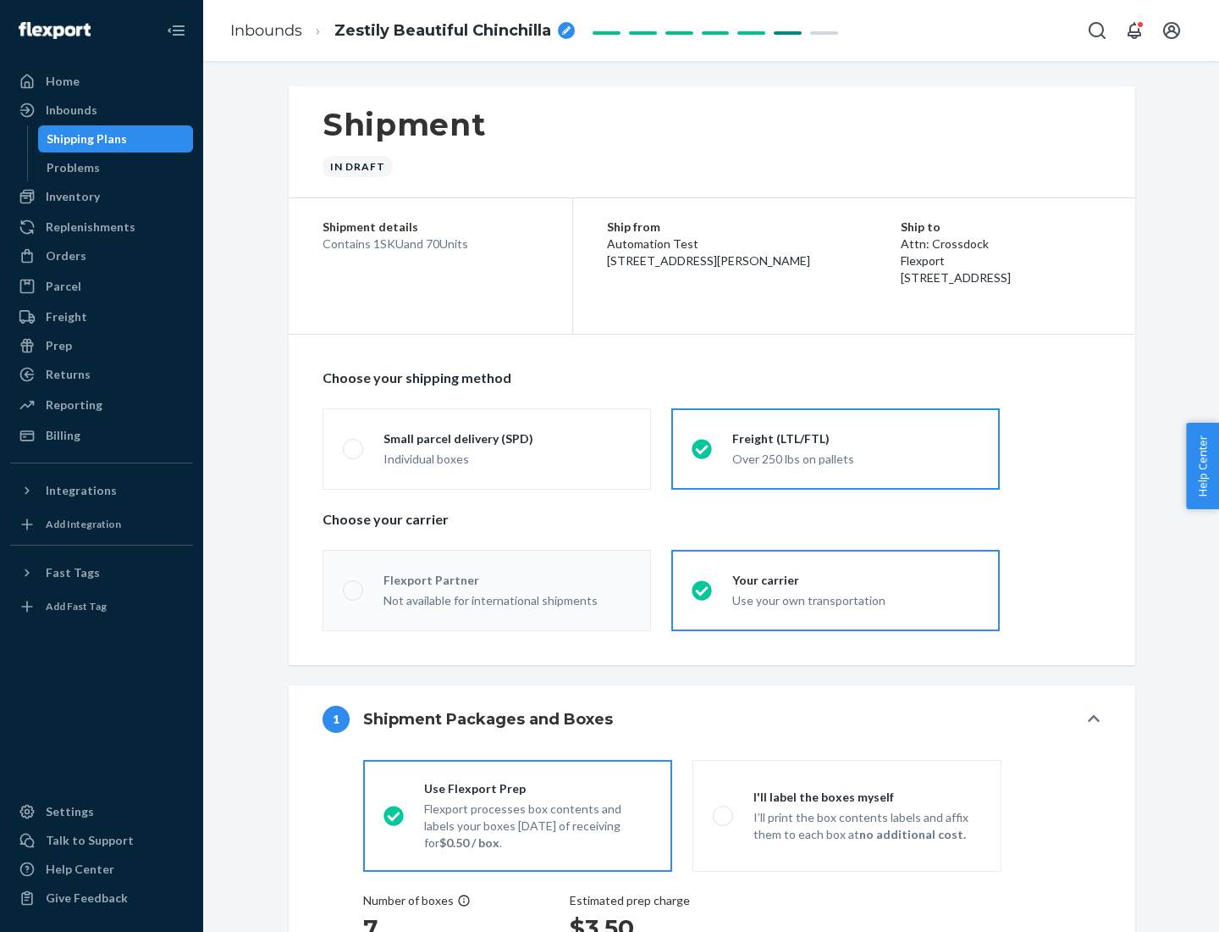
radio input "true"
radio input "false"
radio input "true"
radio input "false"
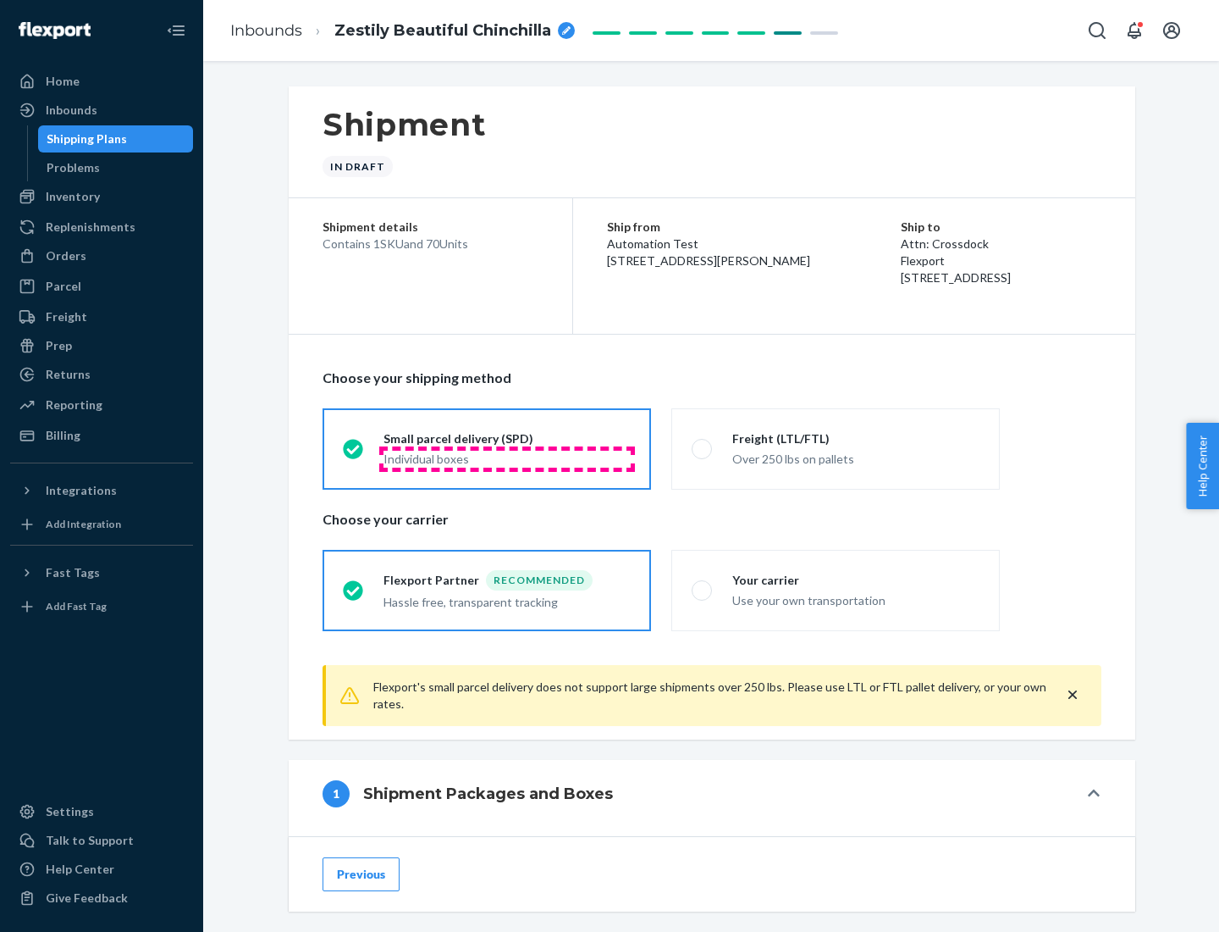
click at [507, 458] on div "Individual boxes" at bounding box center [507, 459] width 247 height 17
click at [354, 454] on input "Small parcel delivery (SPD) Individual boxes" at bounding box center [348, 448] width 11 height 11
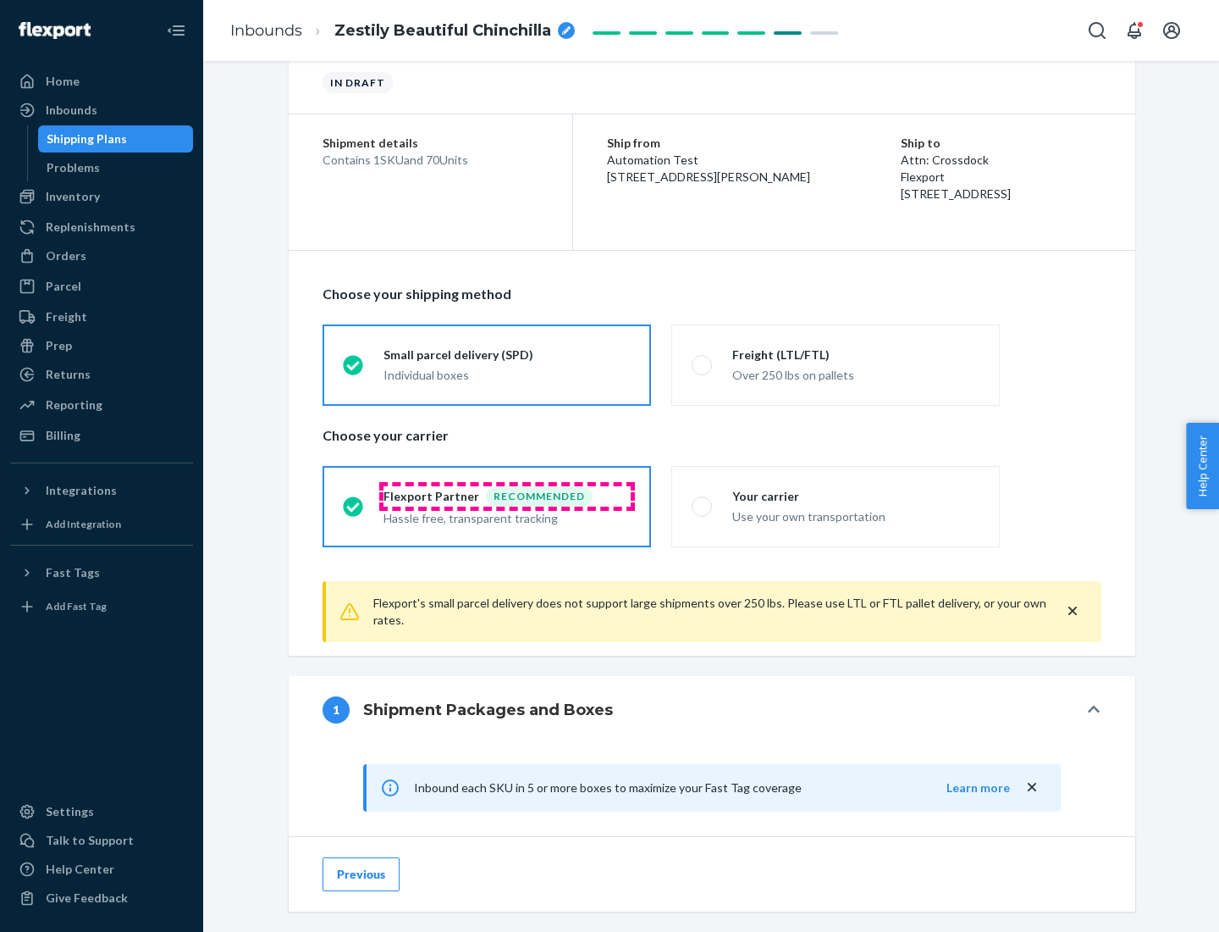
click at [507, 495] on div "Recommended" at bounding box center [539, 496] width 107 height 20
click at [354, 500] on input "Flexport Partner Recommended Hassle free, transparent tracking" at bounding box center [348, 505] width 11 height 11
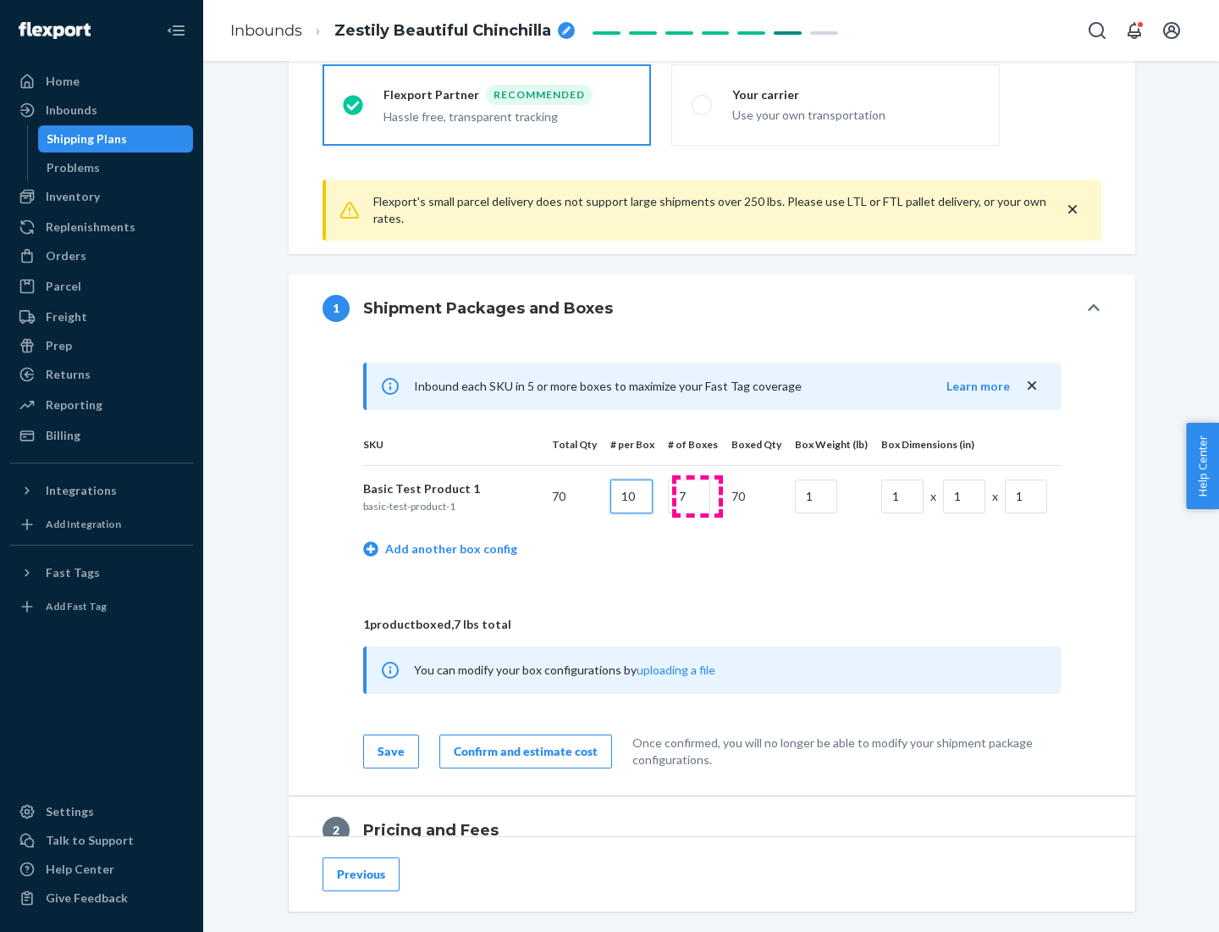
type input "10"
type input "7"
type input "1"
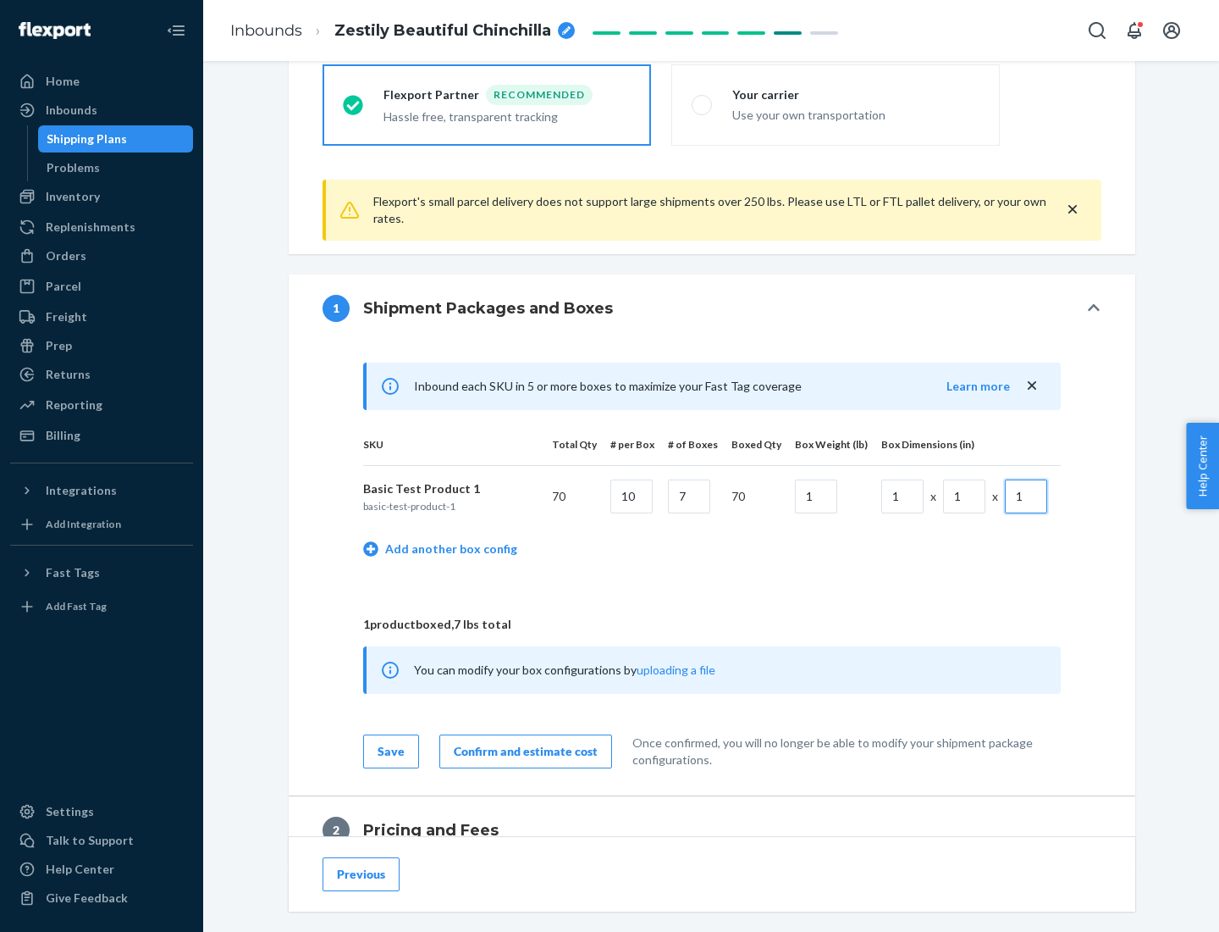
scroll to position [740, 0]
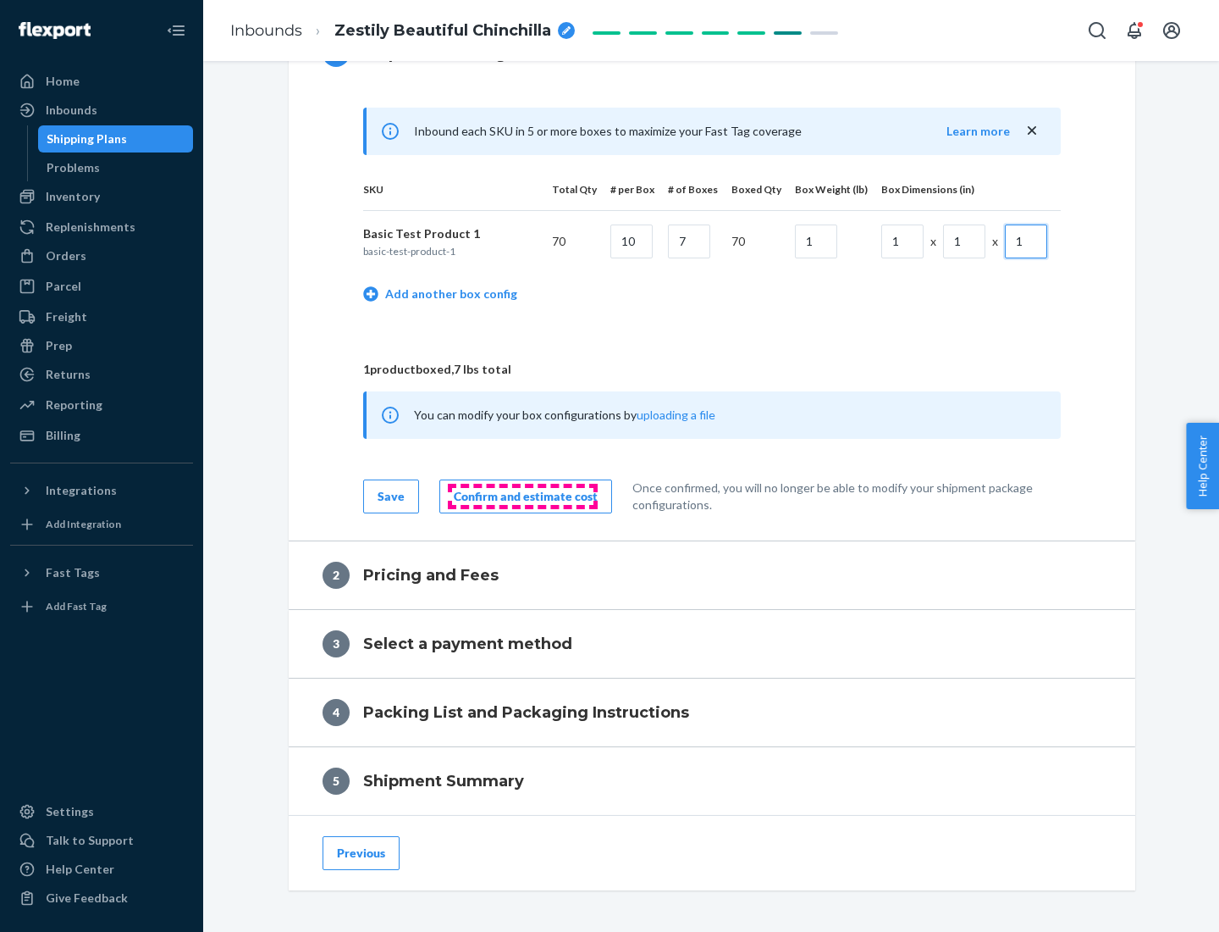
type input "1"
click at [523, 495] on div "Confirm and estimate cost" at bounding box center [526, 496] width 144 height 17
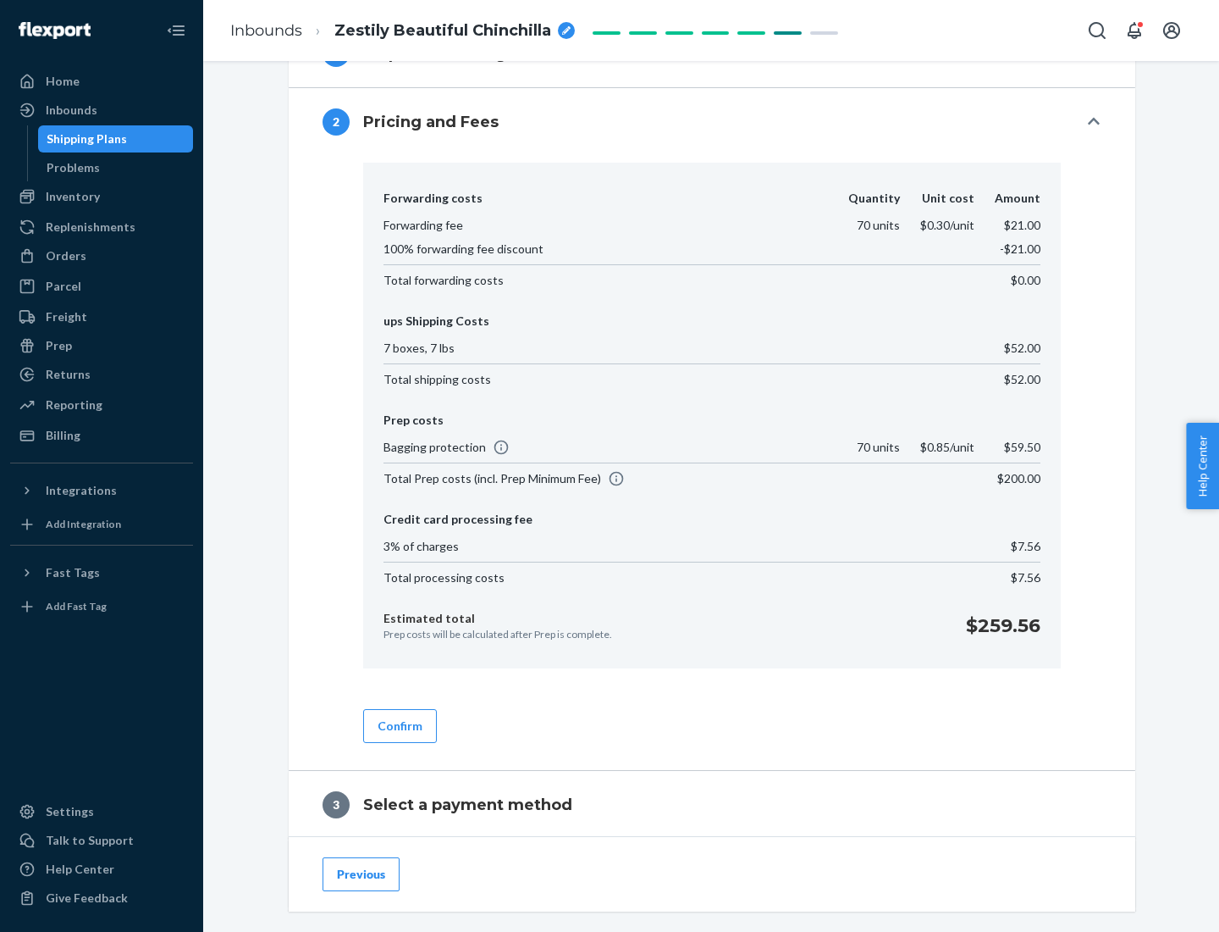
scroll to position [970, 0]
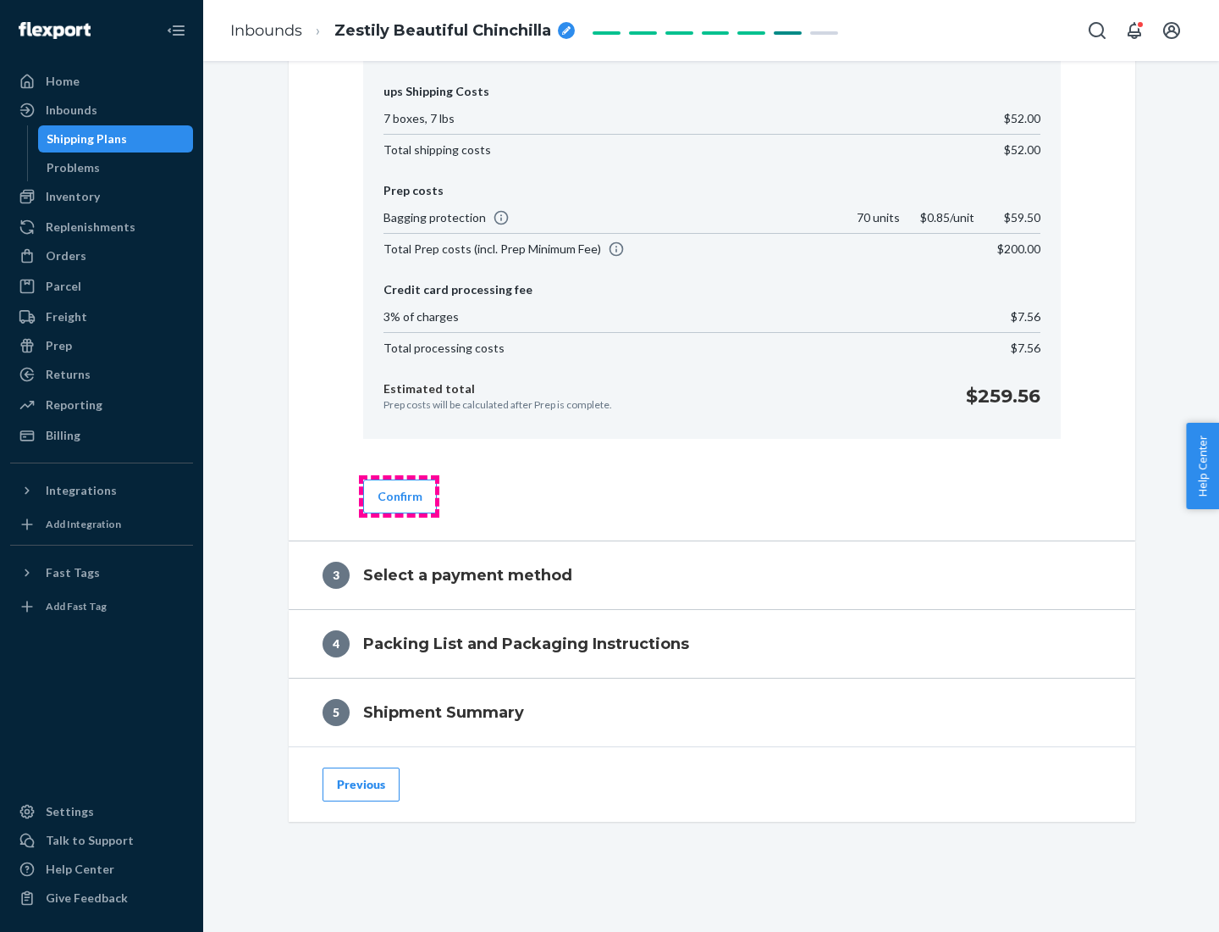
click at [399, 495] on button "Confirm" at bounding box center [400, 496] width 74 height 34
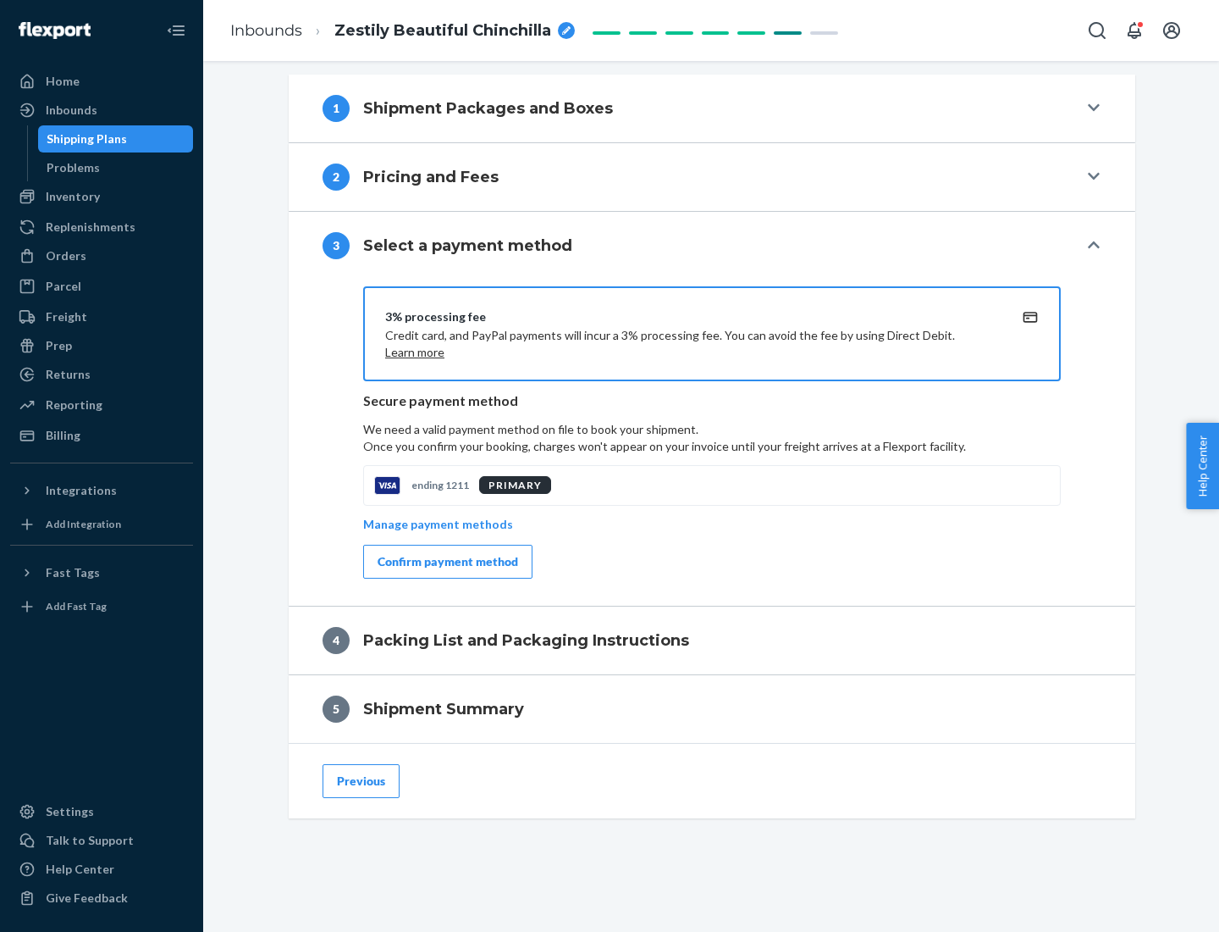
scroll to position [685, 0]
click at [446, 561] on div "Confirm payment method" at bounding box center [448, 561] width 141 height 17
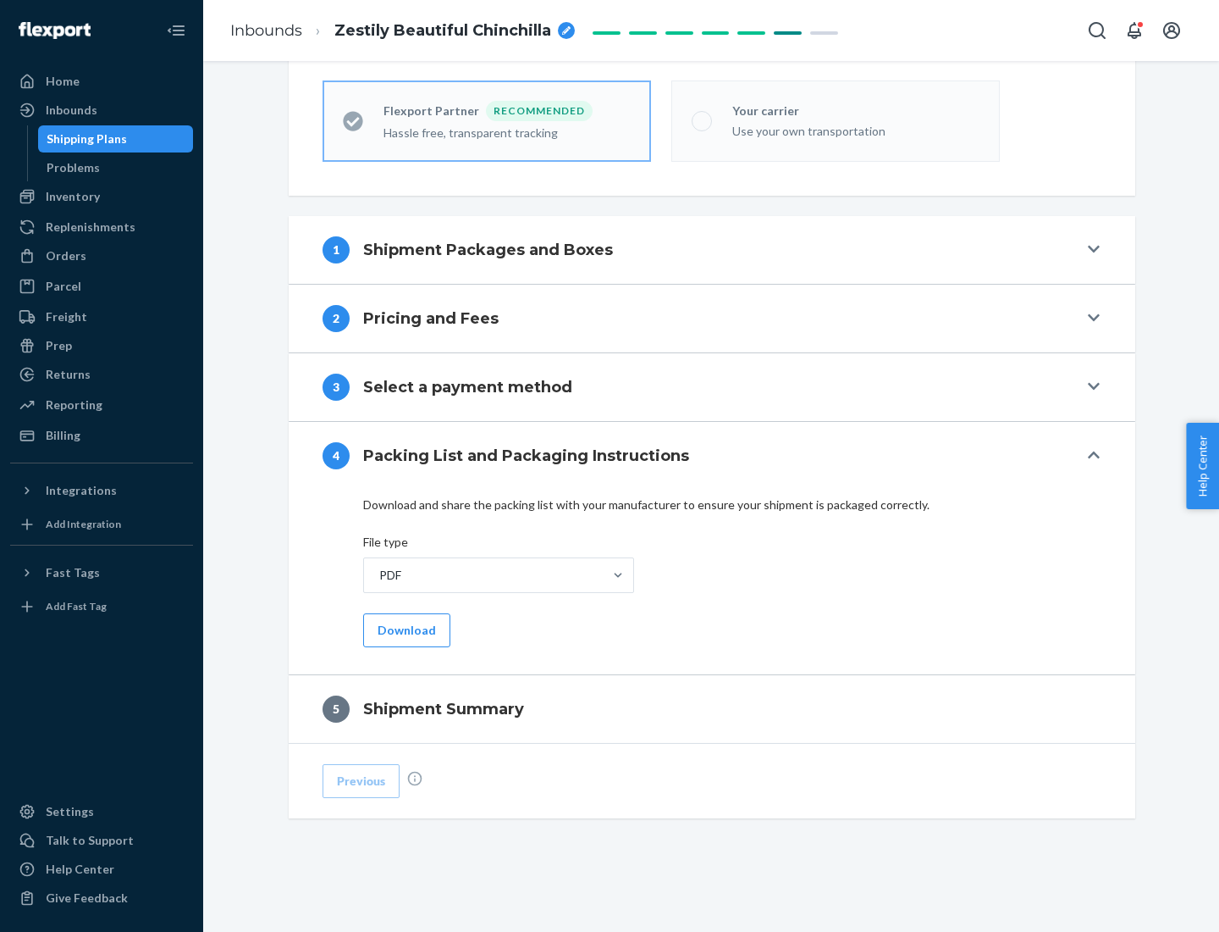
click at [405, 629] on button "Download" at bounding box center [406, 630] width 87 height 34
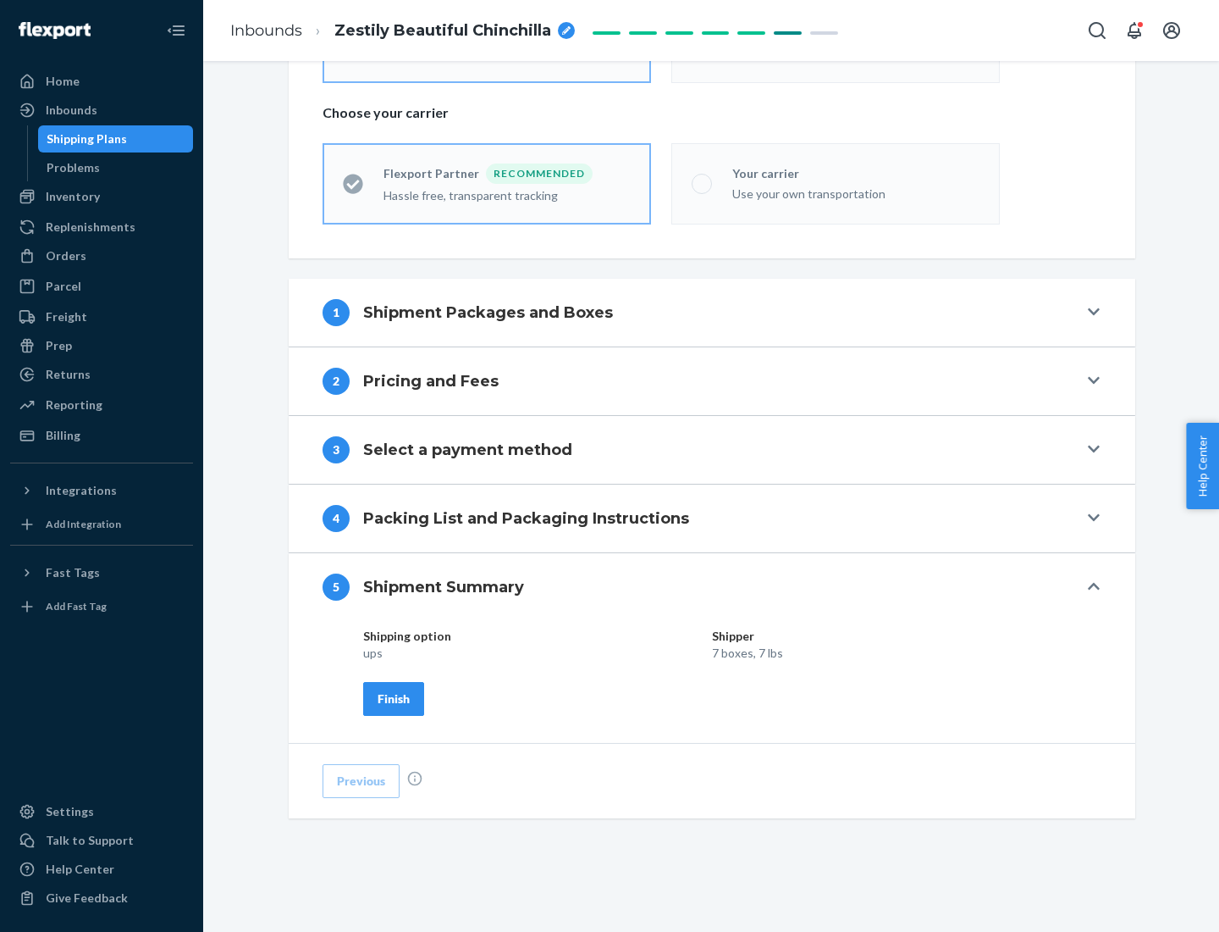
scroll to position [406, 0]
